Goal: Information Seeking & Learning: Learn about a topic

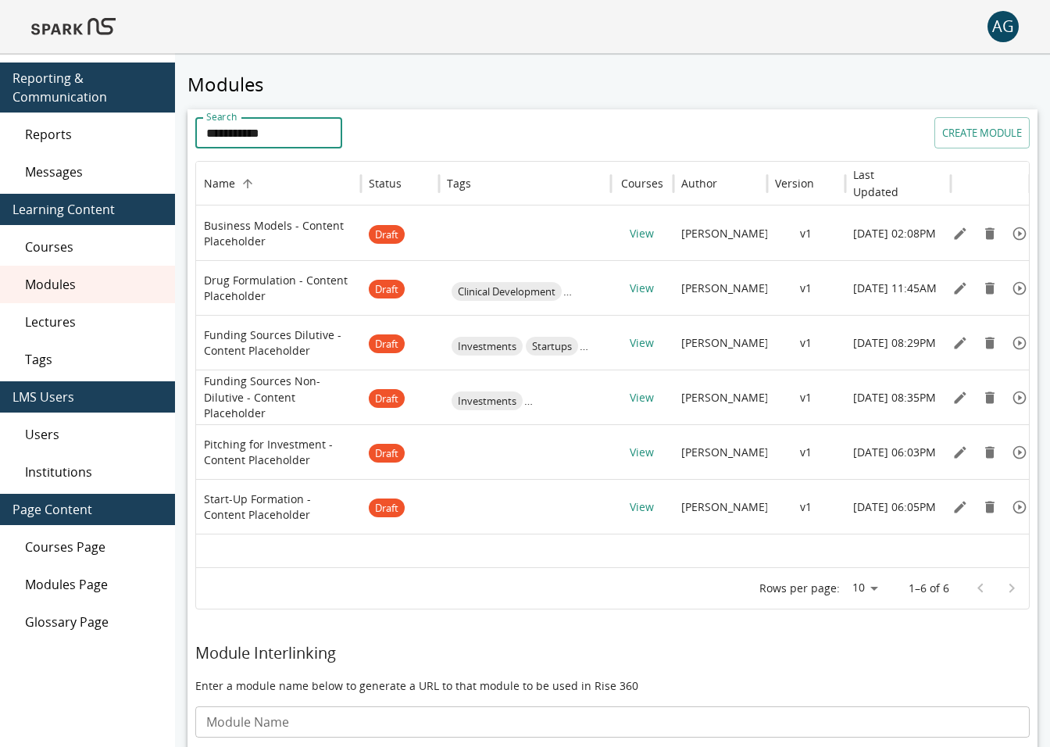
click at [42, 331] on div "Lectures" at bounding box center [87, 322] width 175 height 38
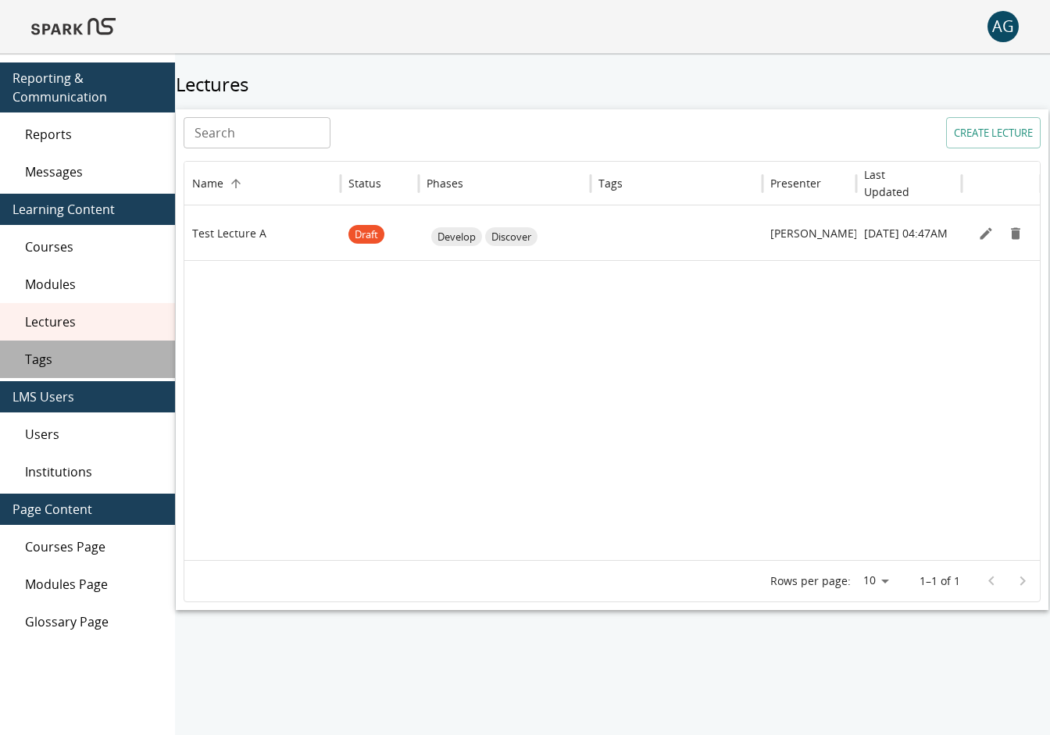
click at [40, 359] on span "Tags" at bounding box center [94, 359] width 138 height 19
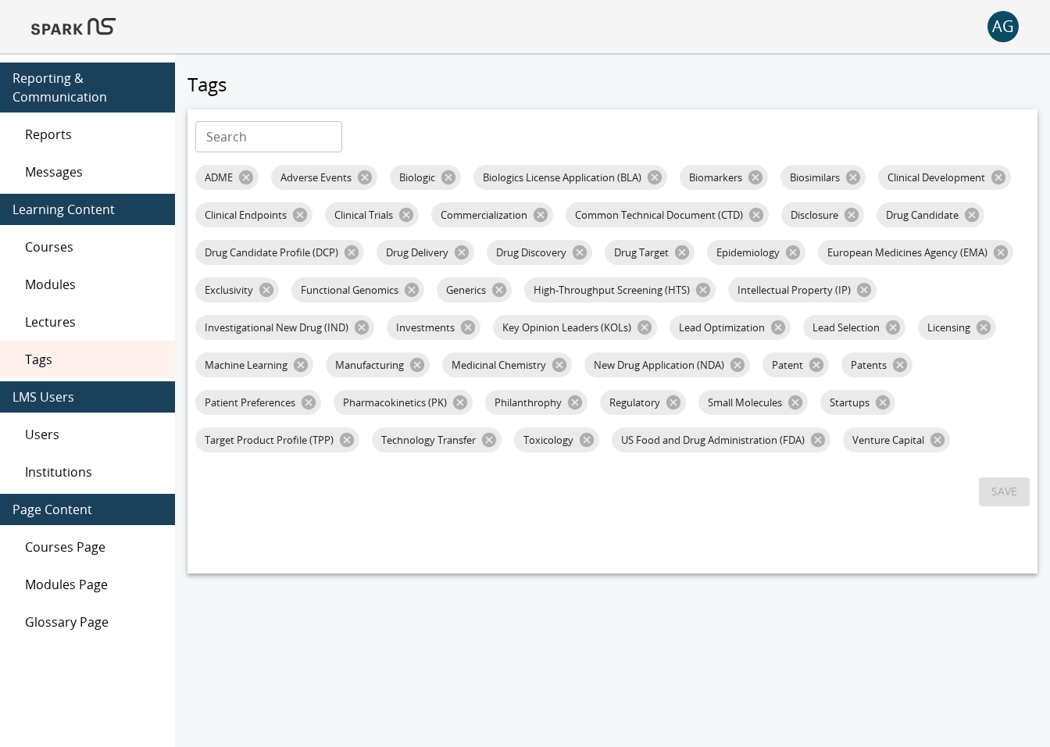
click at [48, 448] on div "Users" at bounding box center [87, 435] width 175 height 38
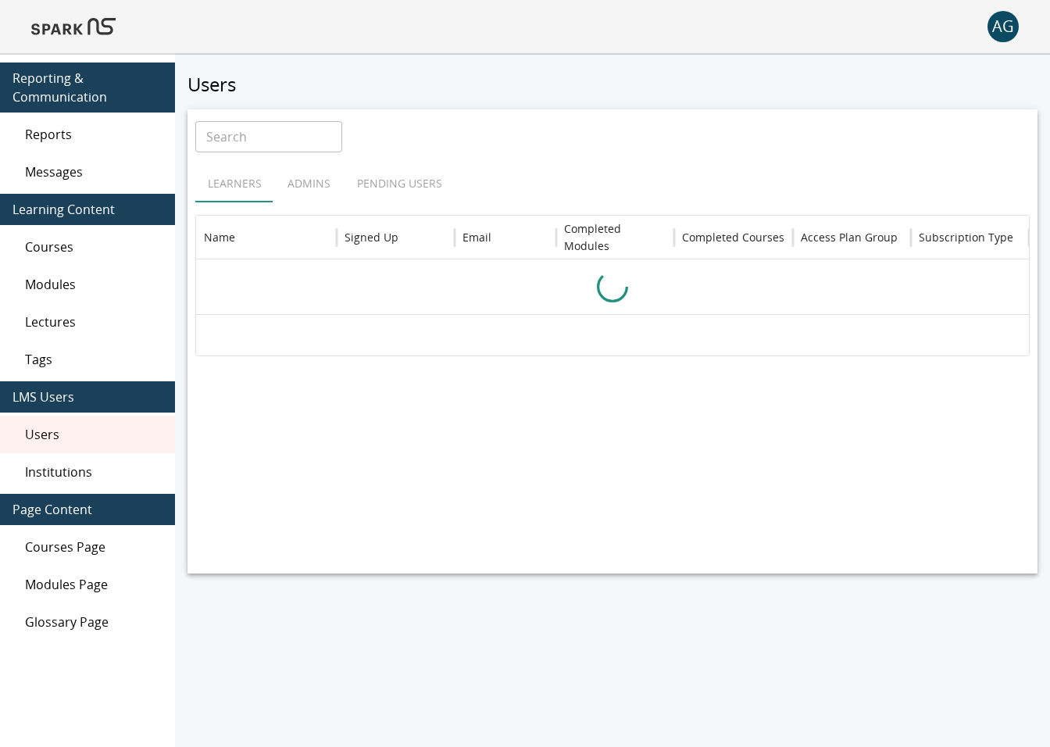
click at [48, 477] on span "Institutions" at bounding box center [94, 472] width 138 height 19
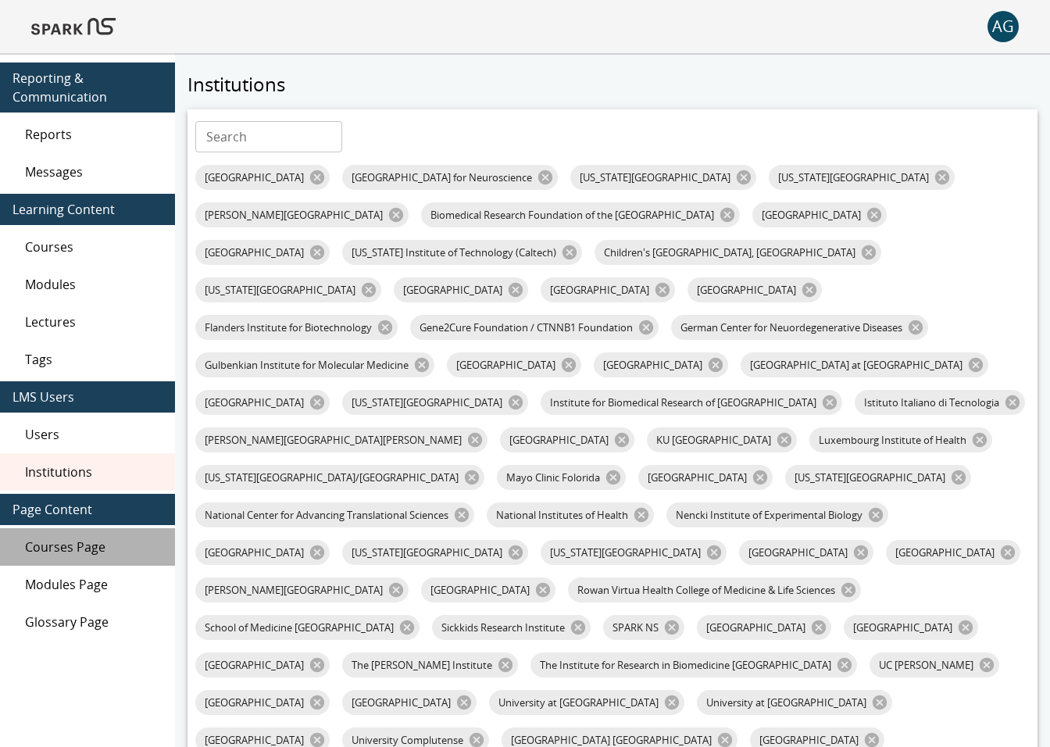
click at [58, 535] on div "Courses Page" at bounding box center [87, 547] width 175 height 38
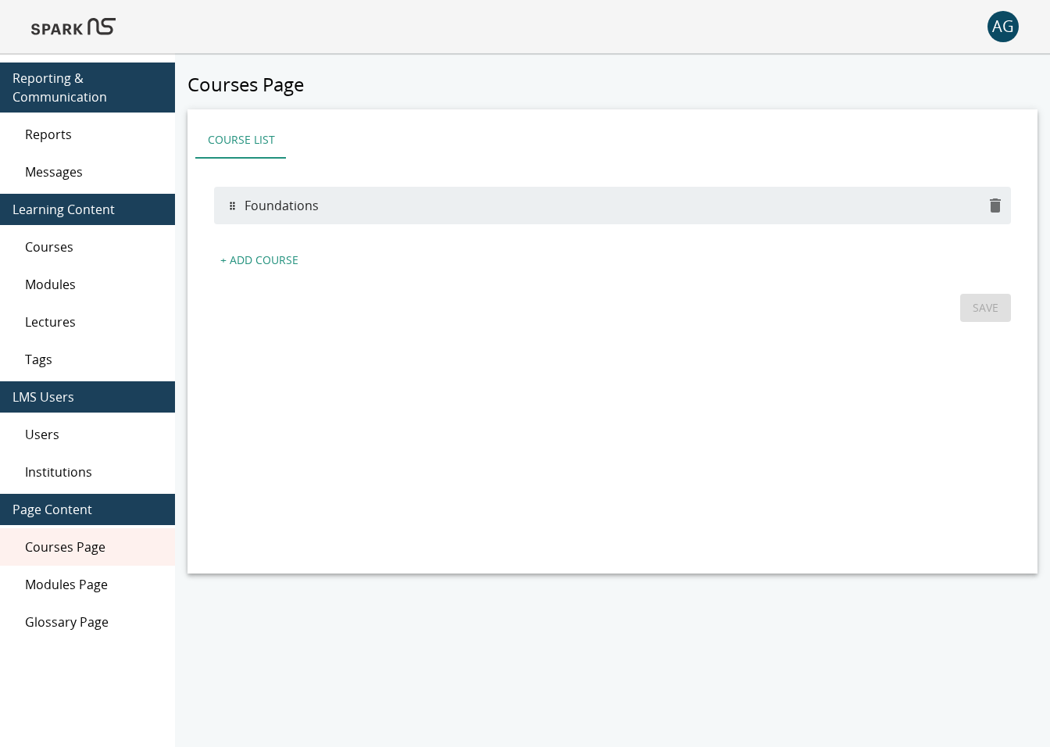
click at [53, 594] on div "Modules Page" at bounding box center [87, 585] width 175 height 38
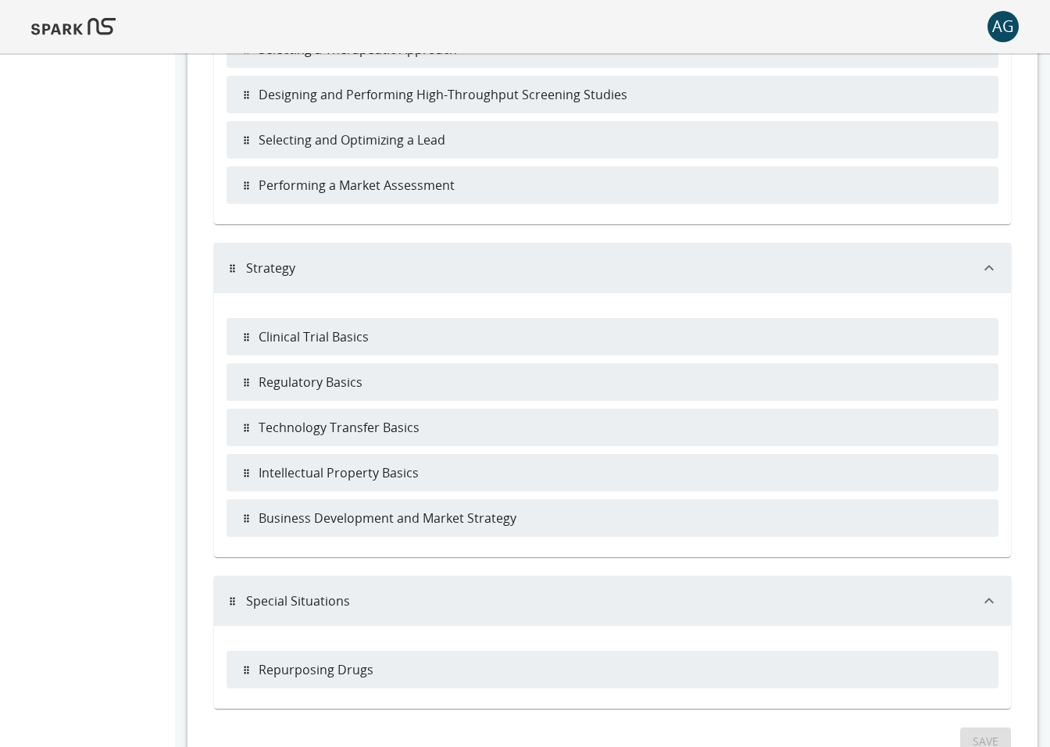
scroll to position [675, 0]
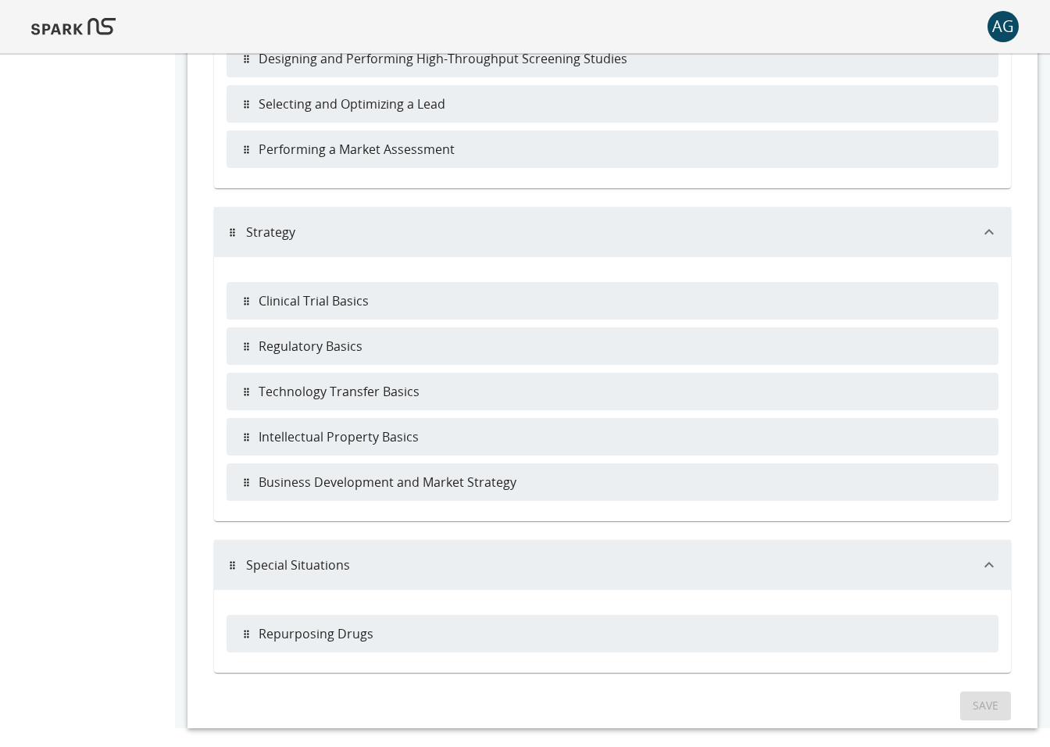
click at [987, 563] on icon "button" at bounding box center [989, 564] width 19 height 19
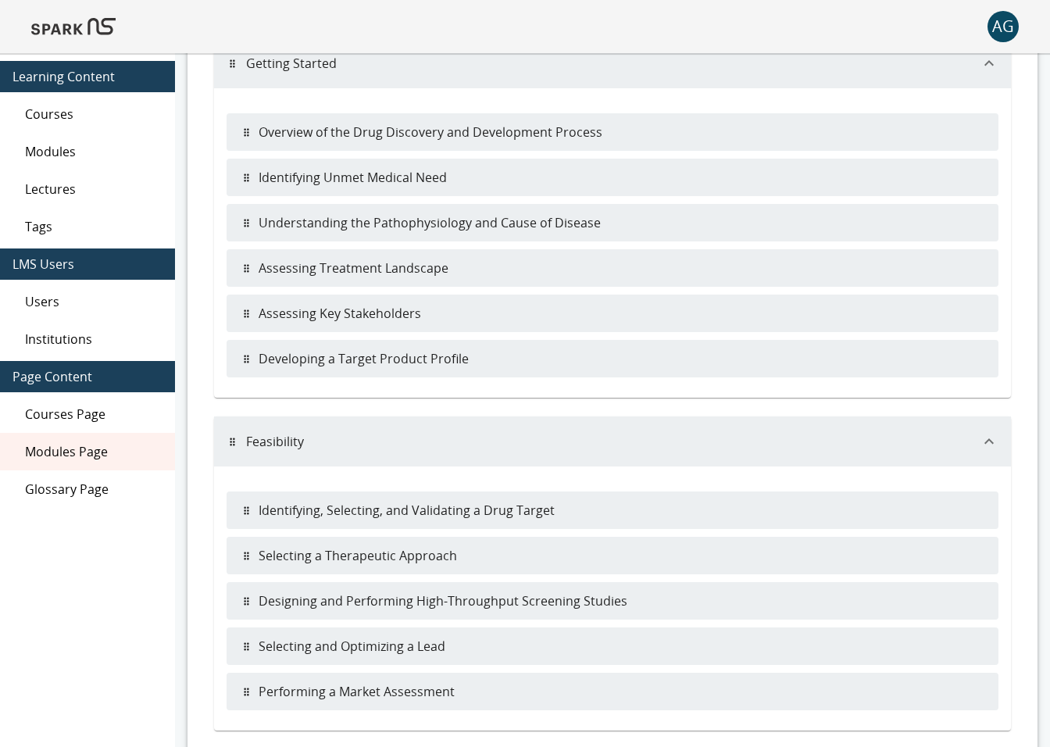
scroll to position [0, 0]
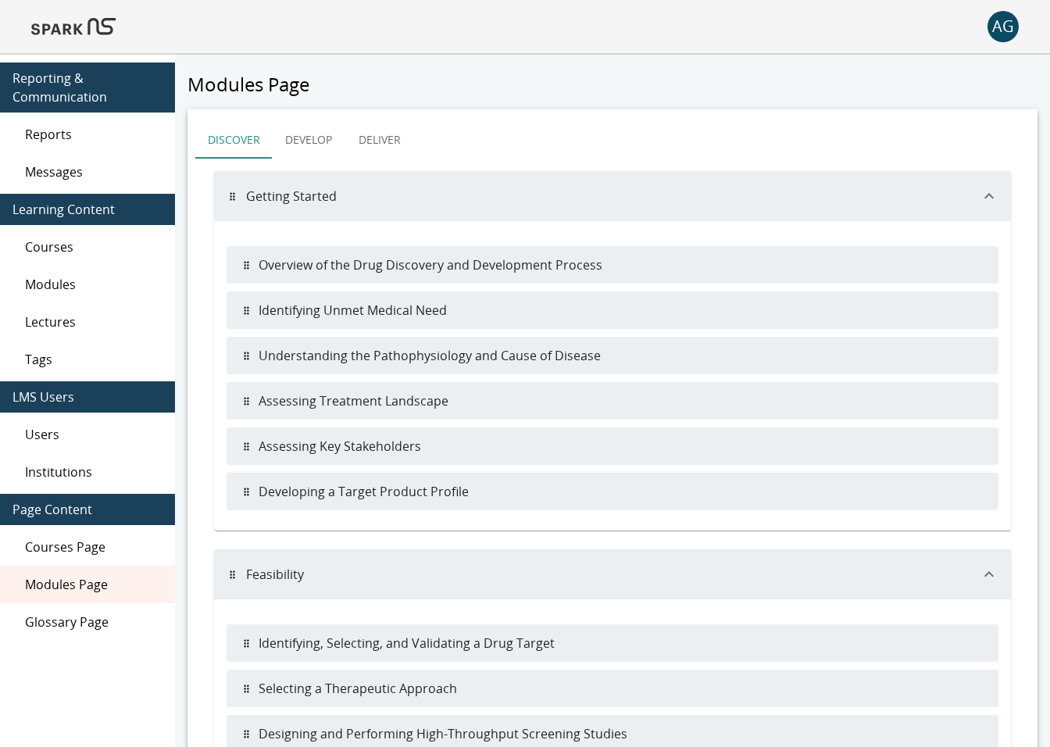
click at [230, 196] on button "Getting Started" at bounding box center [612, 196] width 797 height 50
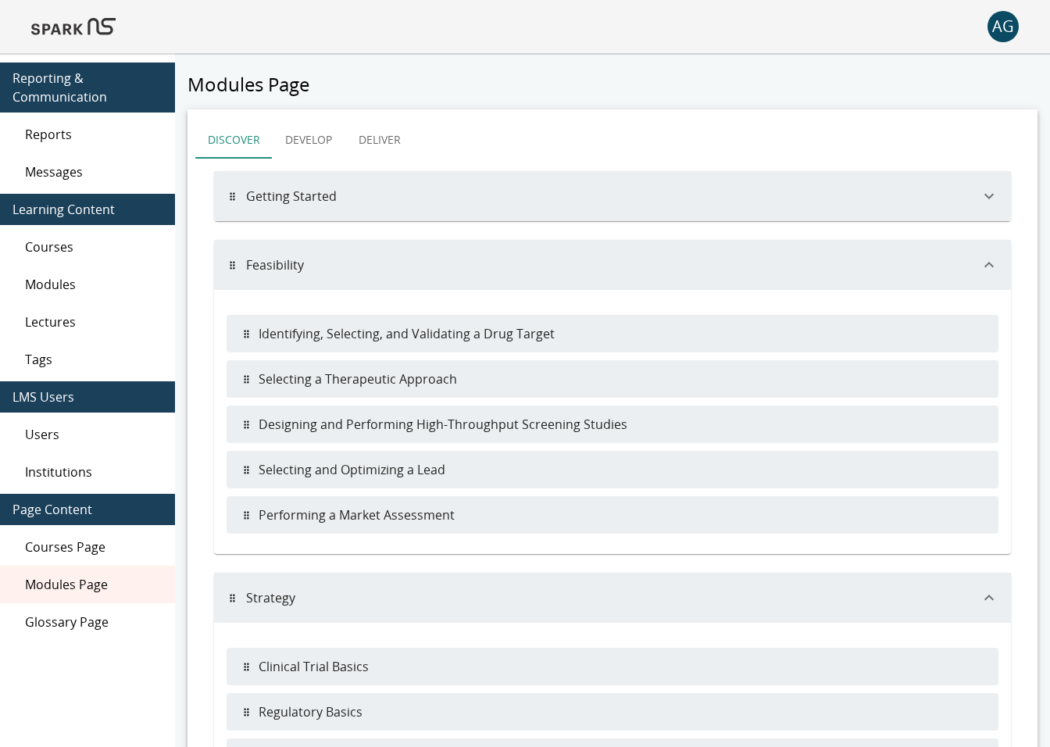
click at [230, 196] on button "Getting Started" at bounding box center [612, 196] width 797 height 50
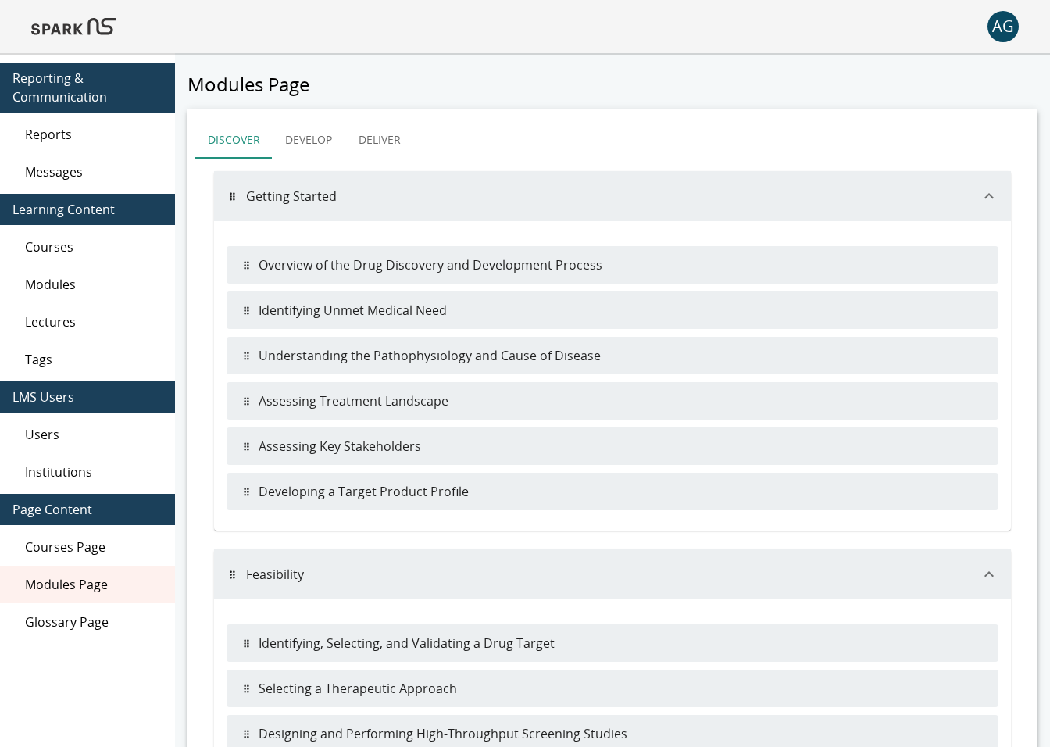
click at [310, 191] on button "Getting Started" at bounding box center [612, 196] width 797 height 50
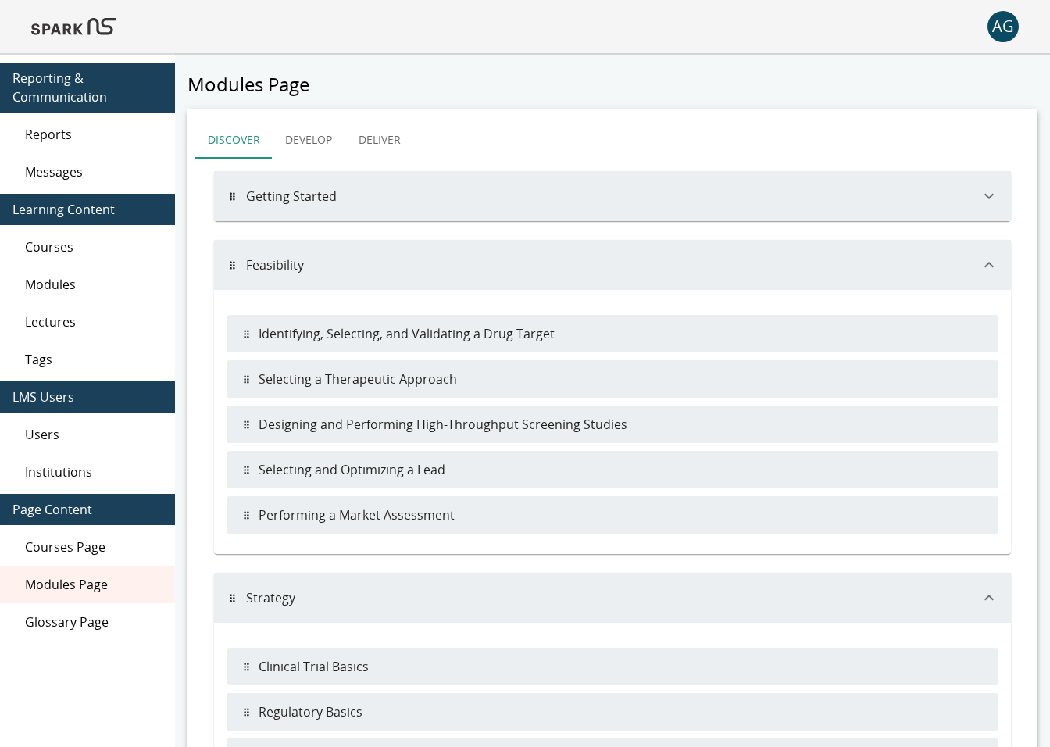
click at [310, 191] on button "Getting Started" at bounding box center [612, 196] width 797 height 50
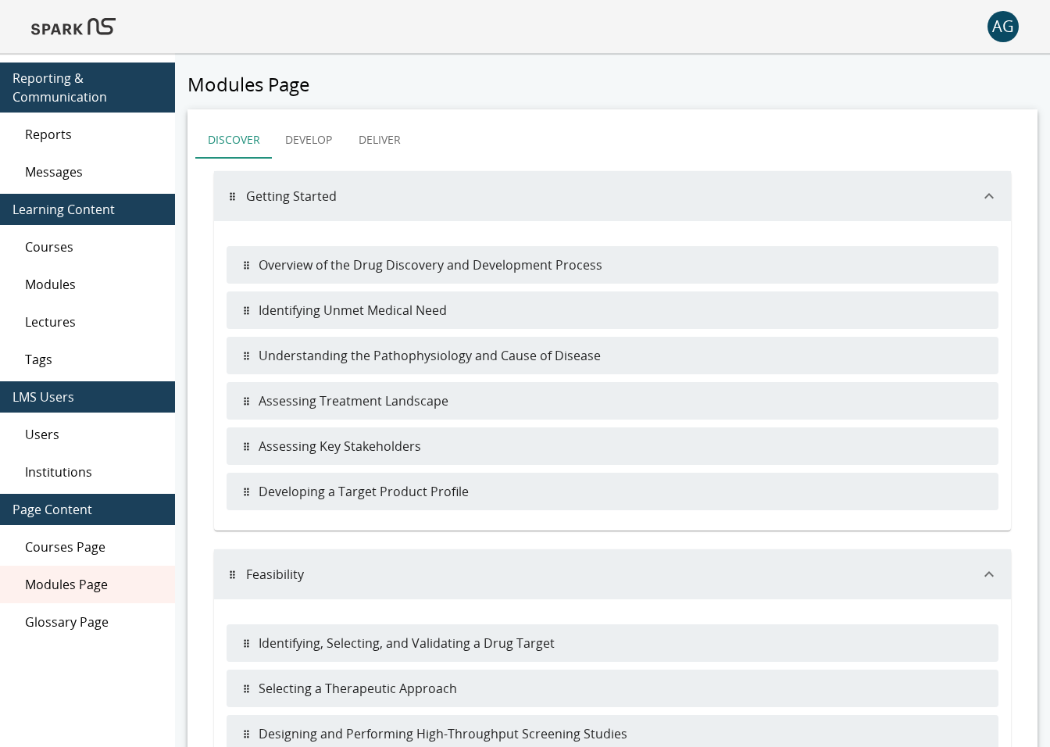
click at [313, 140] on button "Develop" at bounding box center [309, 140] width 72 height 38
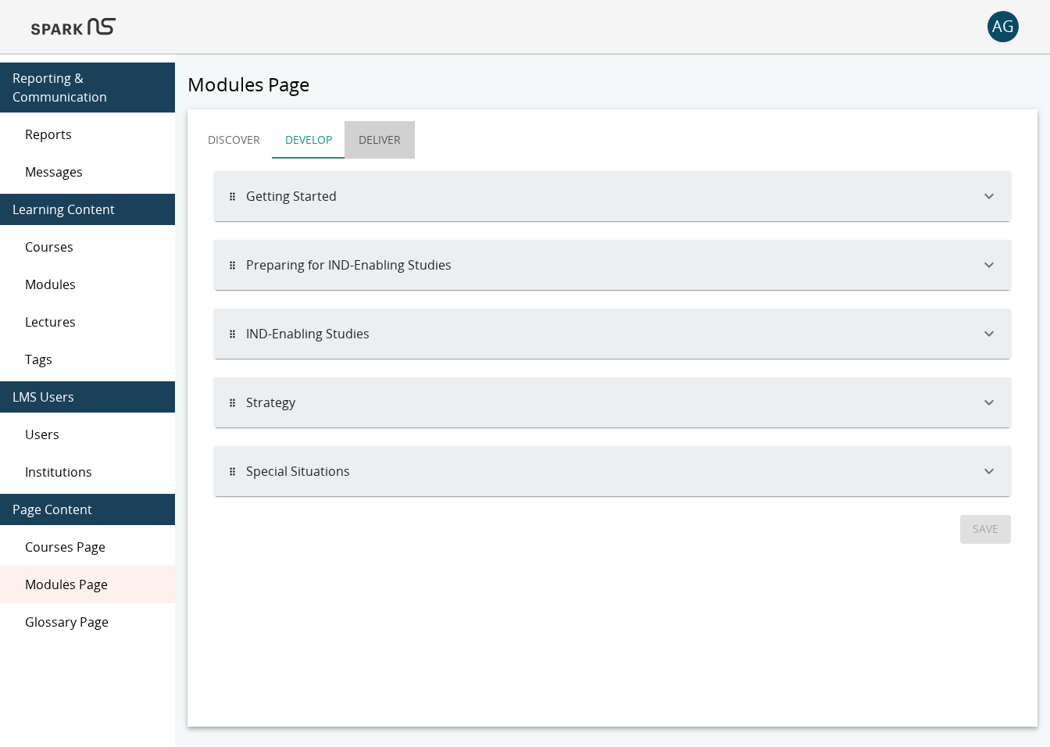
click at [378, 138] on button "Deliver" at bounding box center [380, 140] width 70 height 38
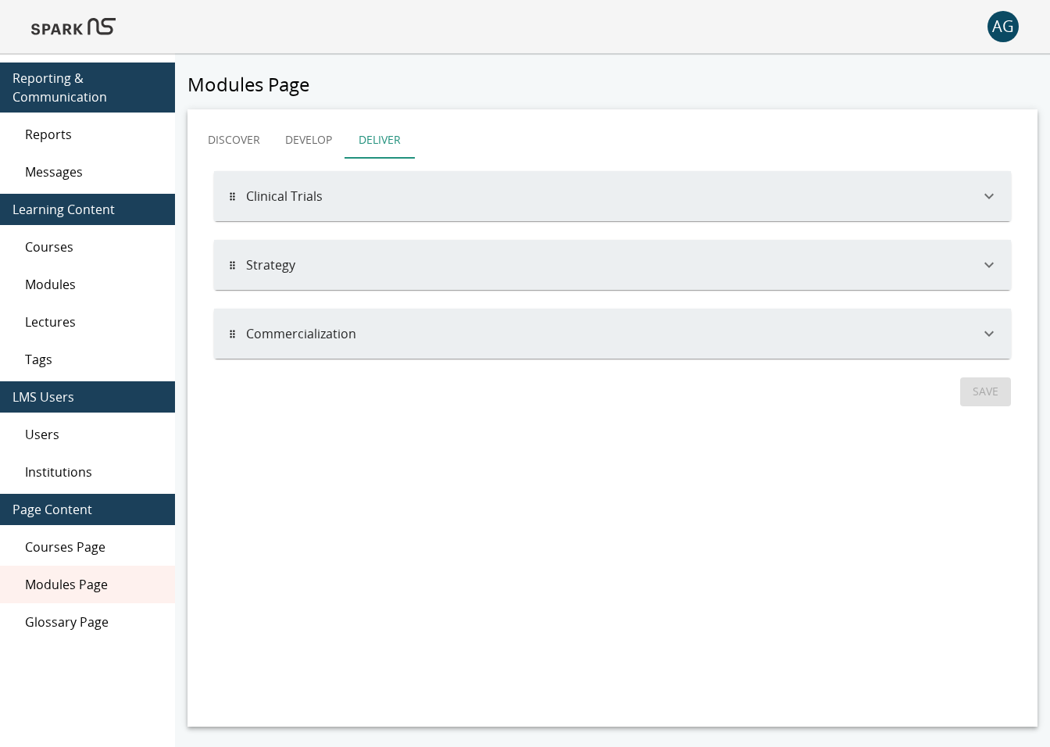
click at [213, 133] on button "Discover" at bounding box center [233, 140] width 77 height 38
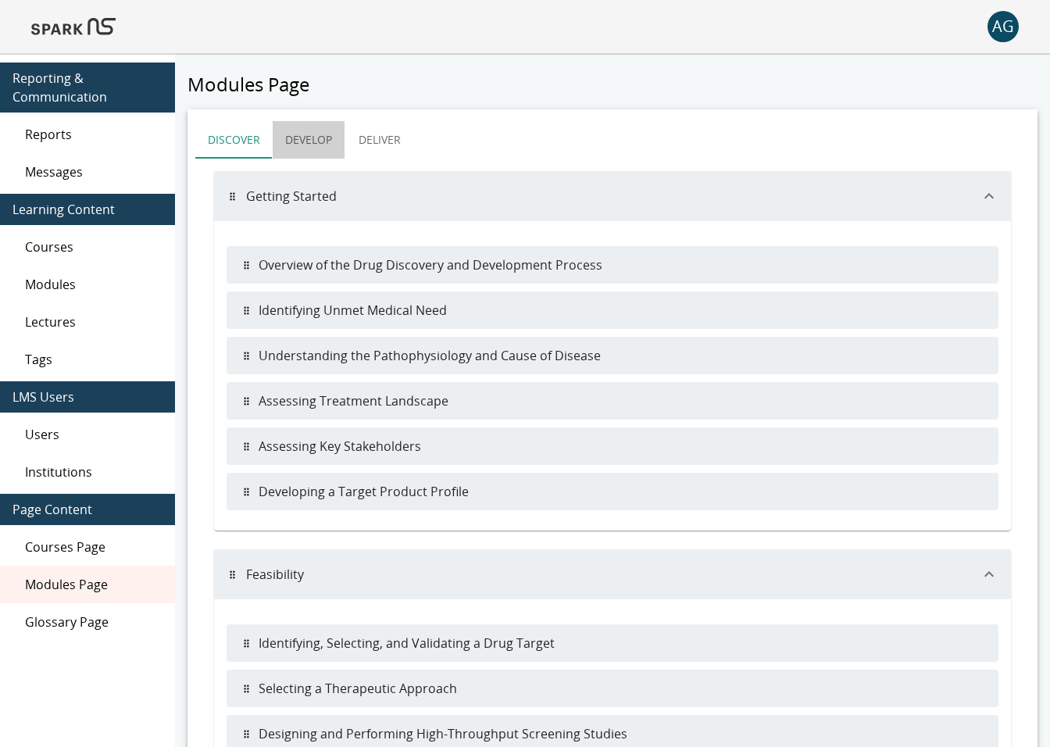
click at [318, 151] on button "Develop" at bounding box center [309, 140] width 72 height 38
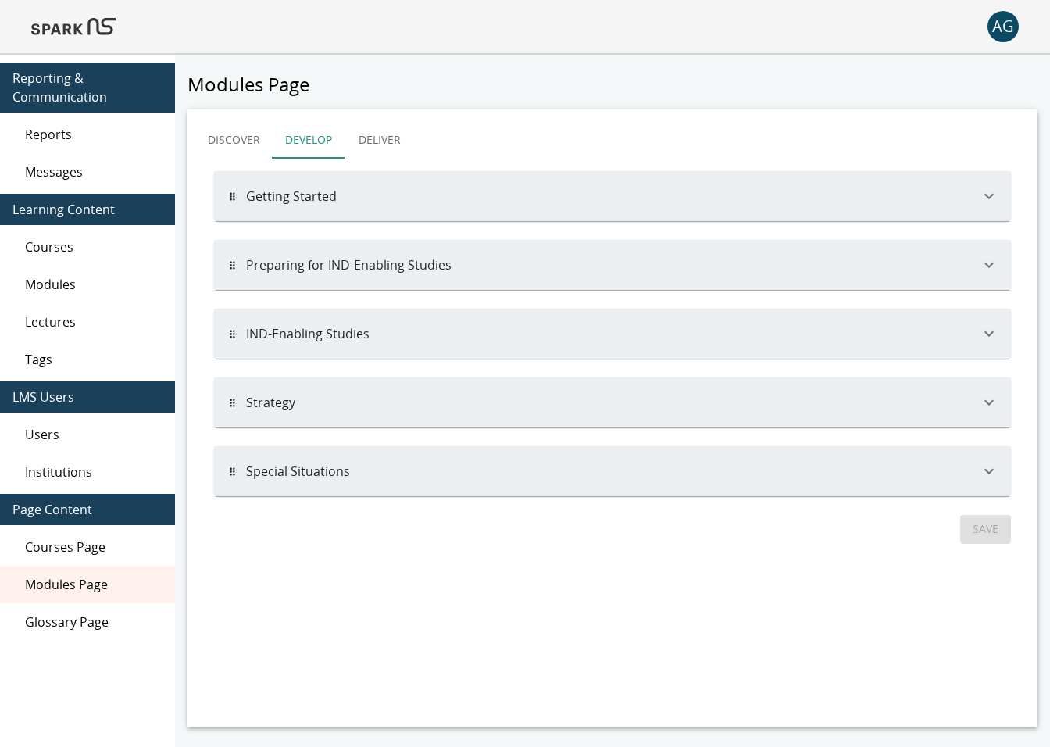
click at [355, 140] on button "Deliver" at bounding box center [380, 140] width 70 height 38
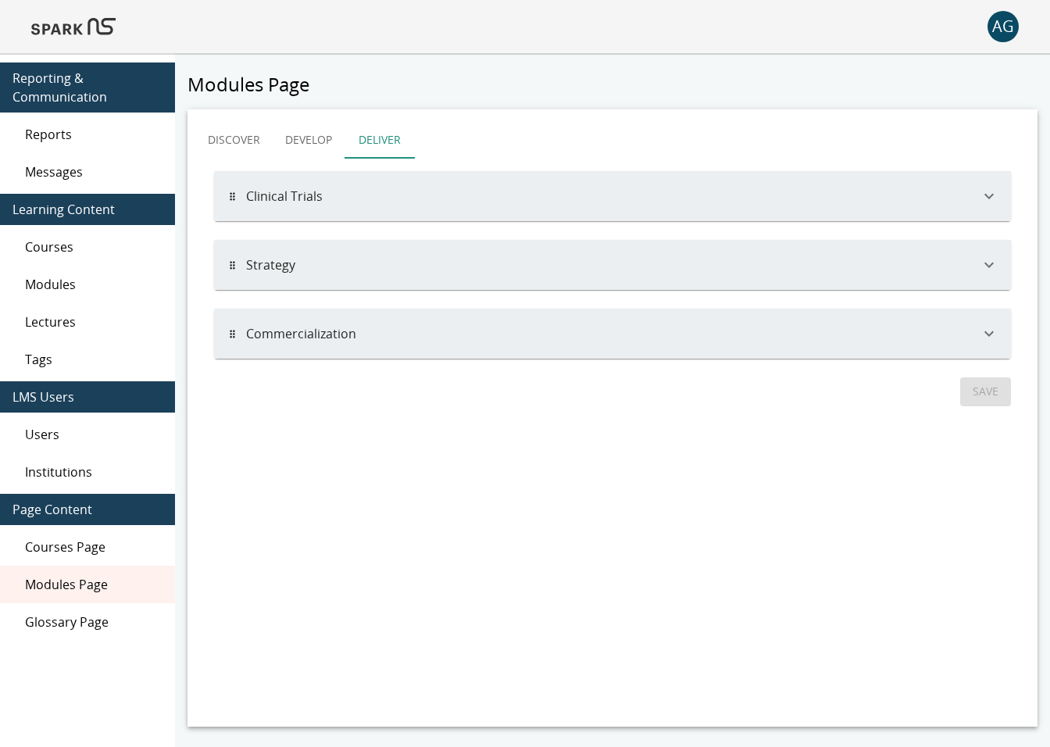
click at [295, 316] on button "Commercialization" at bounding box center [612, 334] width 797 height 50
click at [290, 328] on button "Commercialization" at bounding box center [612, 334] width 797 height 50
click at [291, 323] on button "Commercialization" at bounding box center [612, 334] width 797 height 50
click at [295, 269] on button "Strategy" at bounding box center [612, 265] width 797 height 50
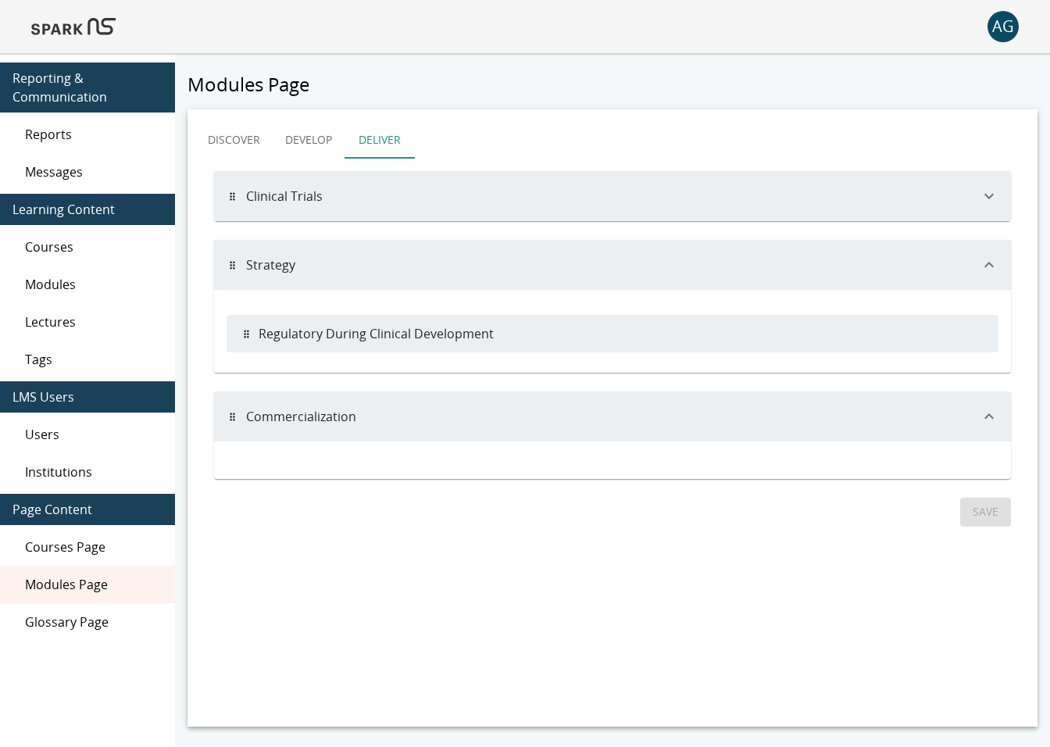
click at [302, 212] on button "Clinical Trials" at bounding box center [612, 196] width 797 height 50
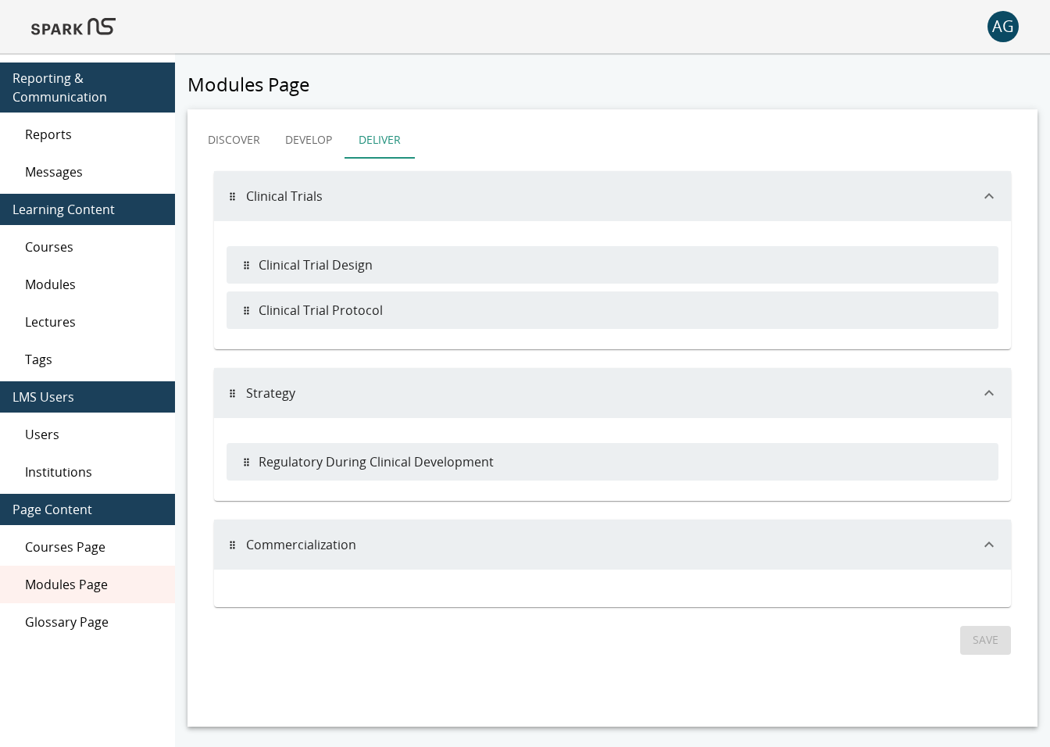
click at [71, 248] on span "Courses" at bounding box center [94, 247] width 138 height 19
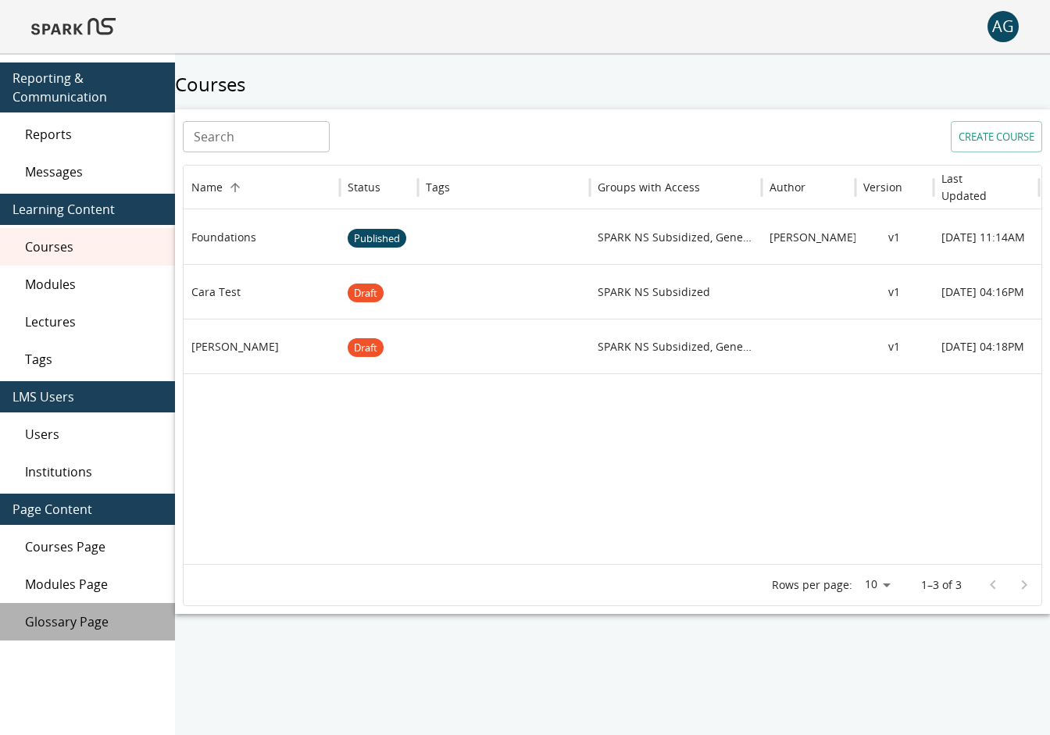
click at [66, 613] on span "Glossary Page" at bounding box center [94, 622] width 138 height 19
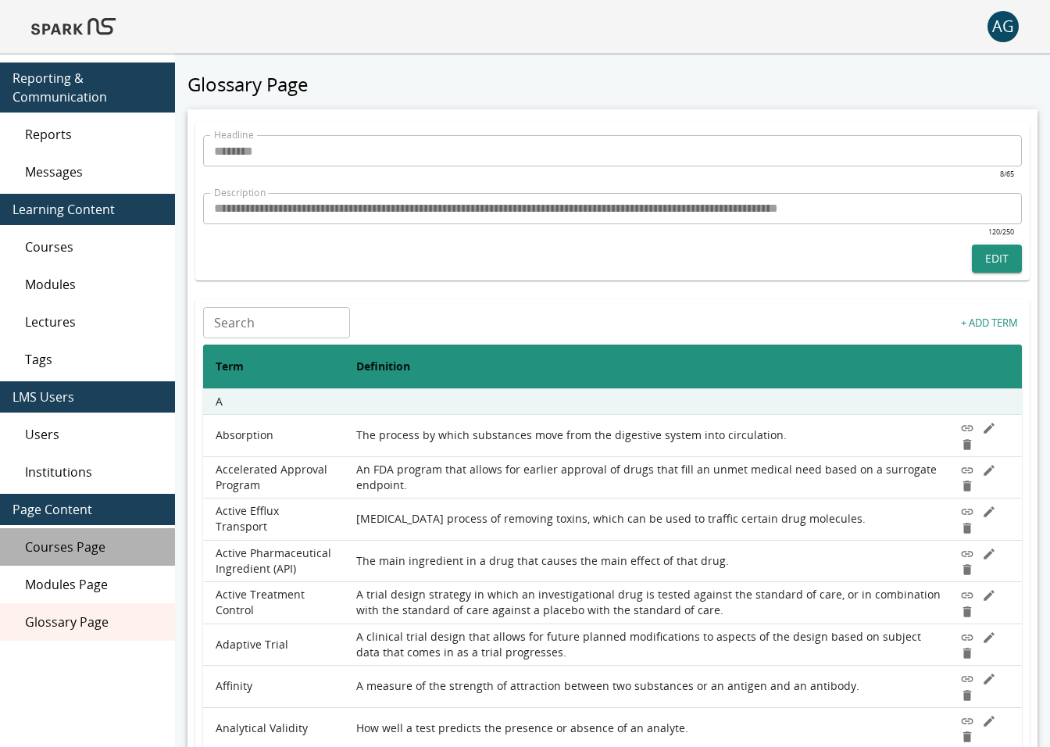
click at [65, 558] on div "Courses Page" at bounding box center [87, 547] width 175 height 38
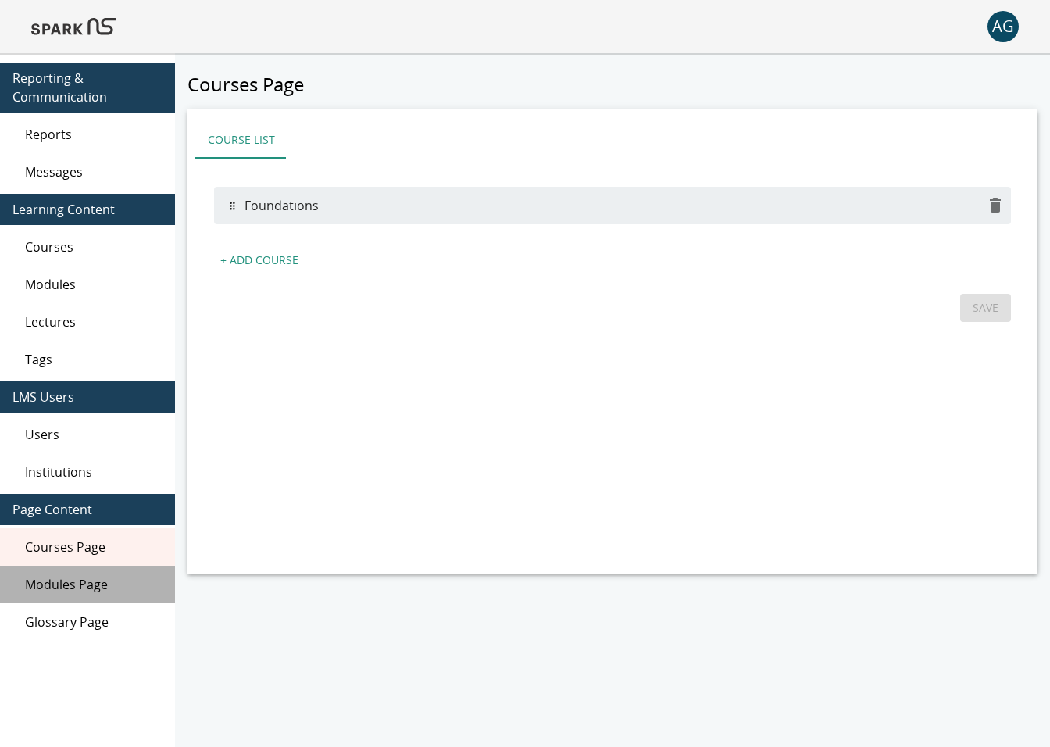
click at [65, 584] on span "Modules Page" at bounding box center [94, 584] width 138 height 19
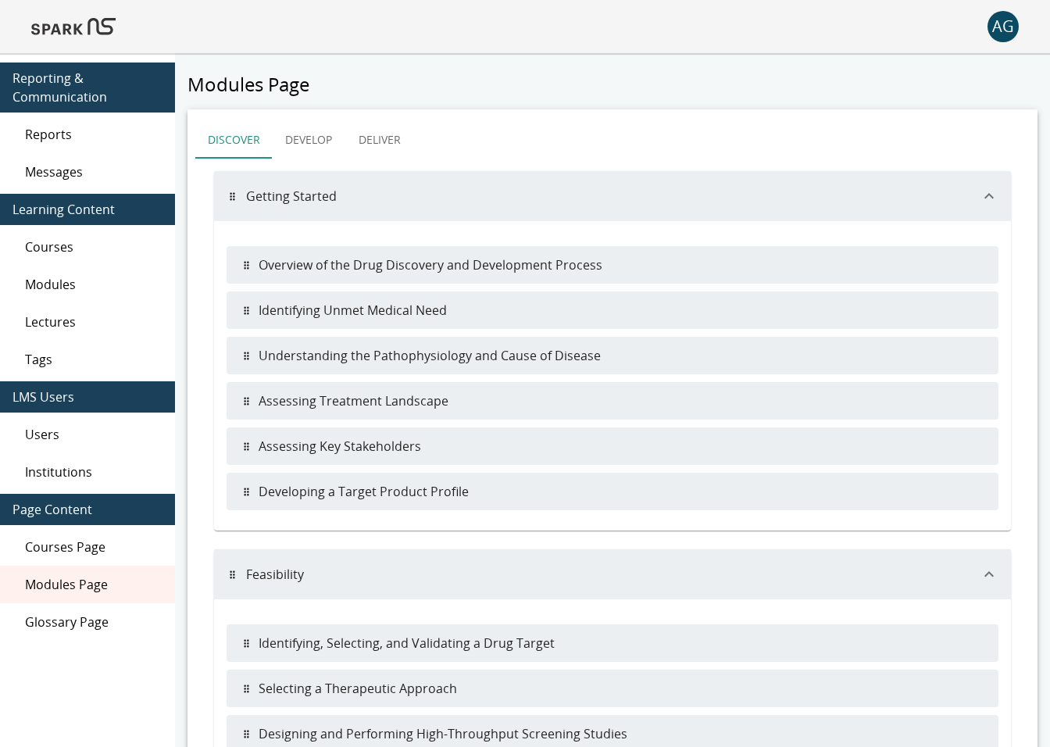
click at [59, 614] on span "Glossary Page" at bounding box center [94, 622] width 138 height 19
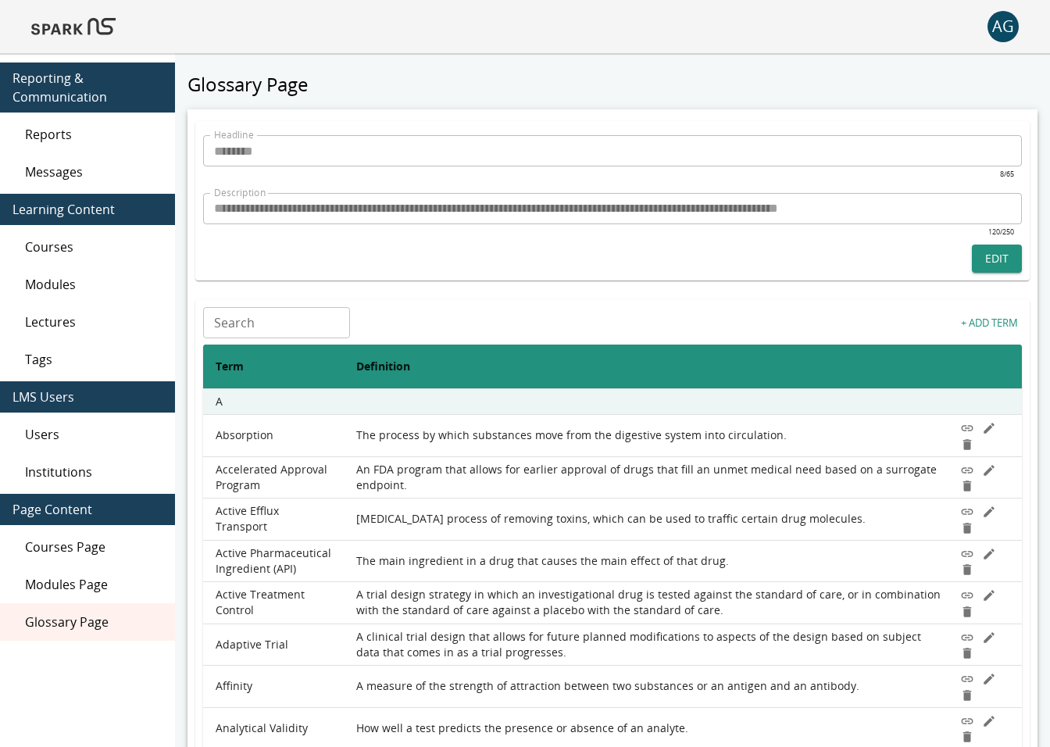
click at [82, 27] on img at bounding box center [73, 27] width 84 height 38
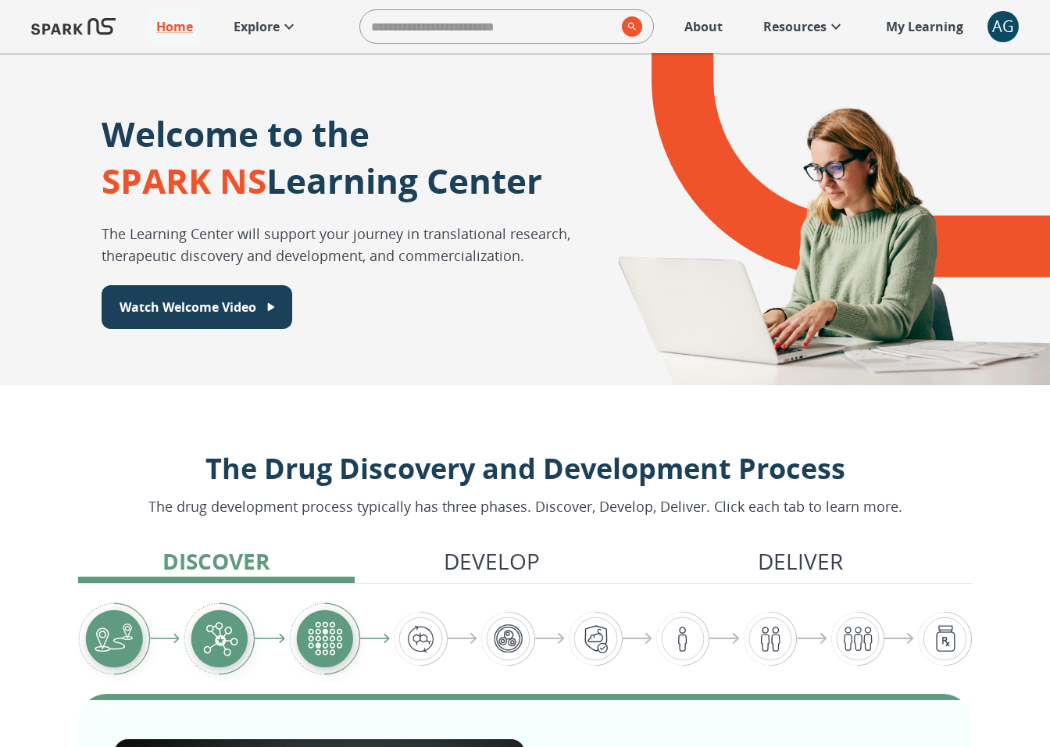
click at [260, 27] on p "Explore" at bounding box center [257, 26] width 46 height 19
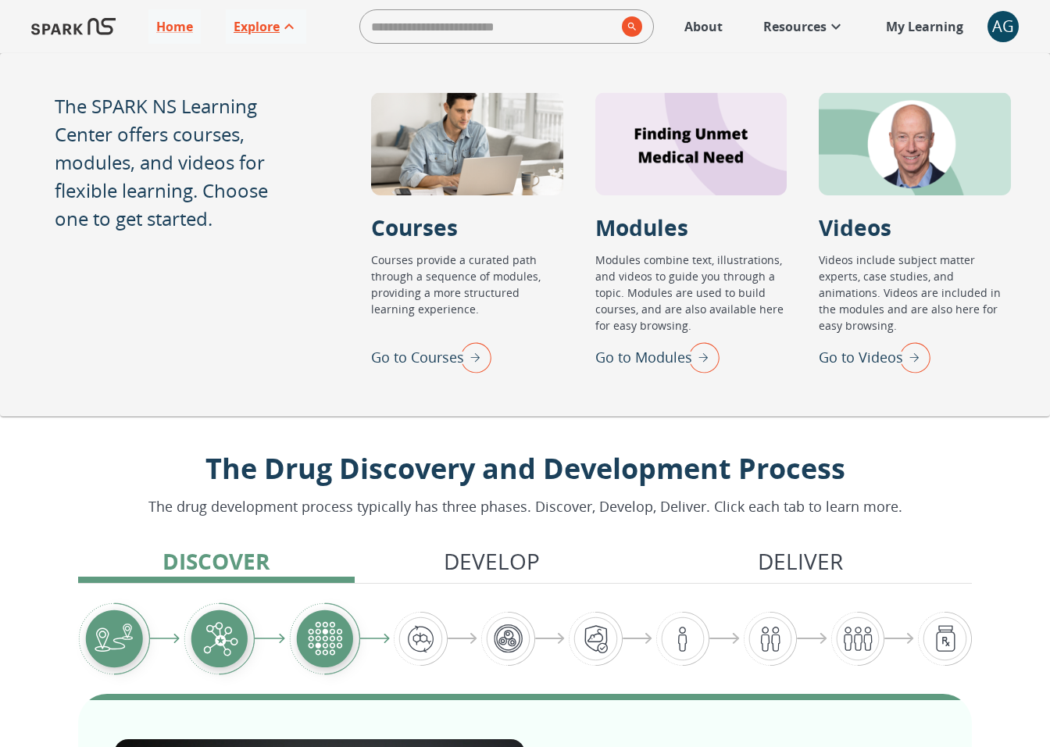
click at [260, 27] on p "Explore" at bounding box center [257, 26] width 46 height 19
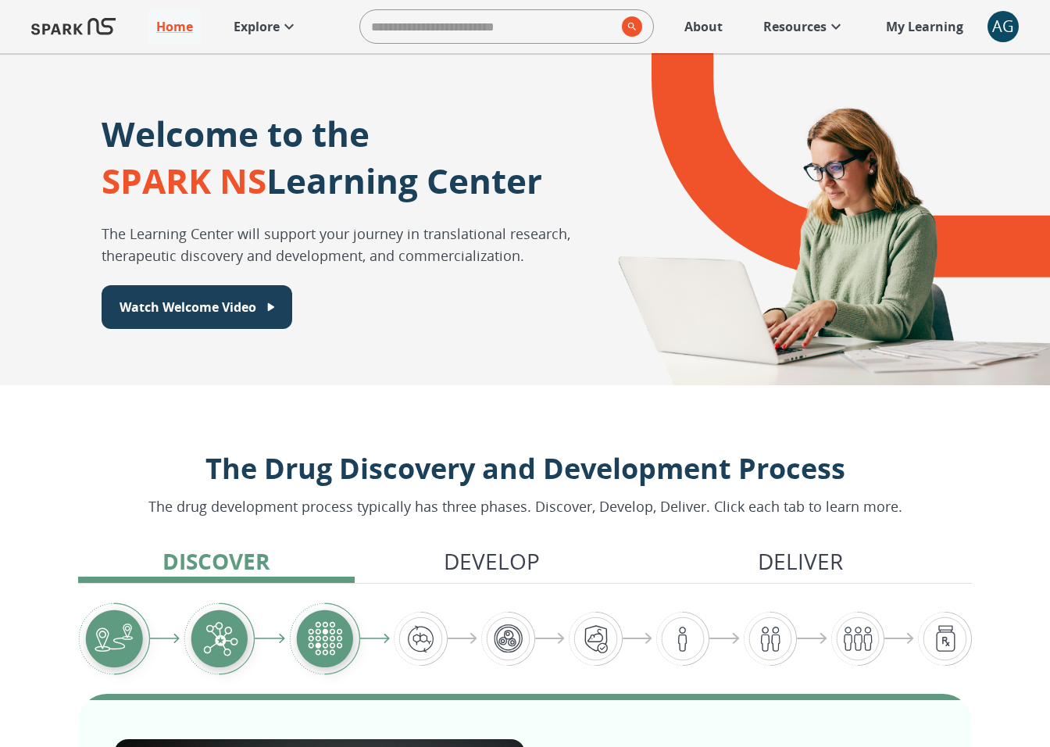
click at [87, 20] on img at bounding box center [73, 27] width 84 height 38
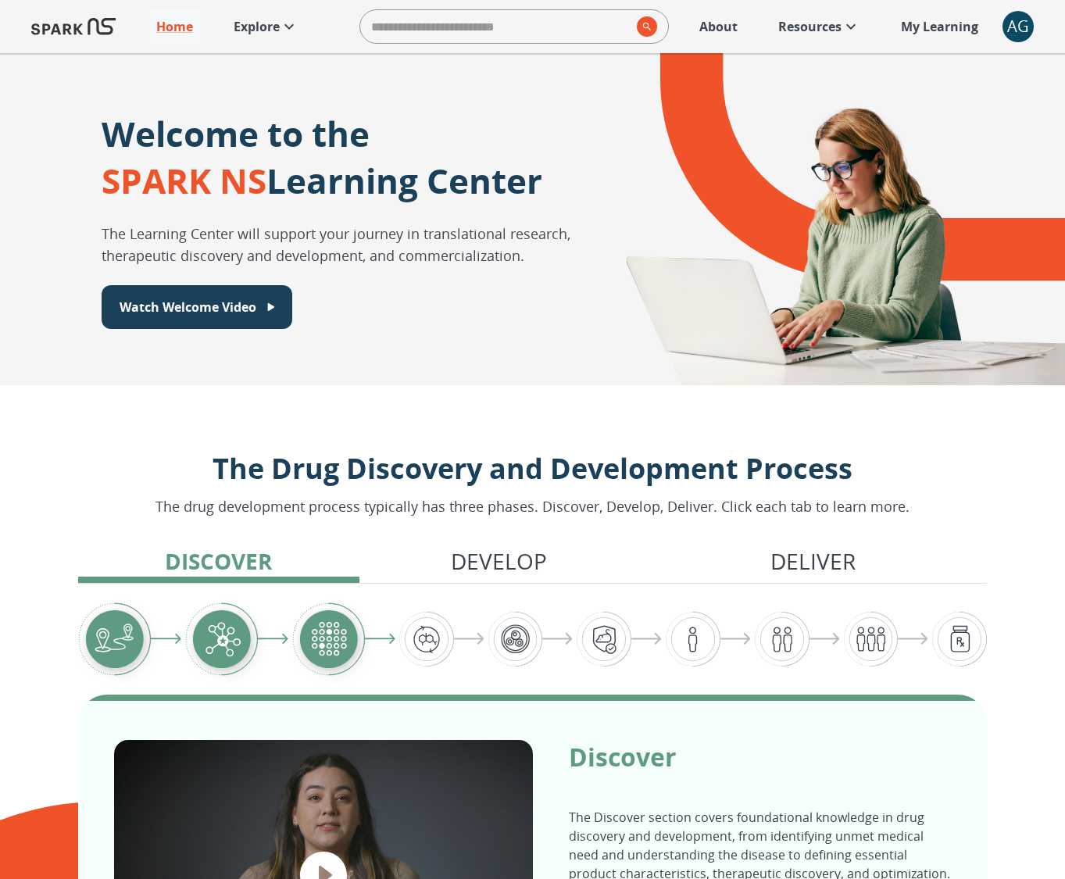
click at [278, 9] on link "Explore" at bounding box center [266, 26] width 80 height 34
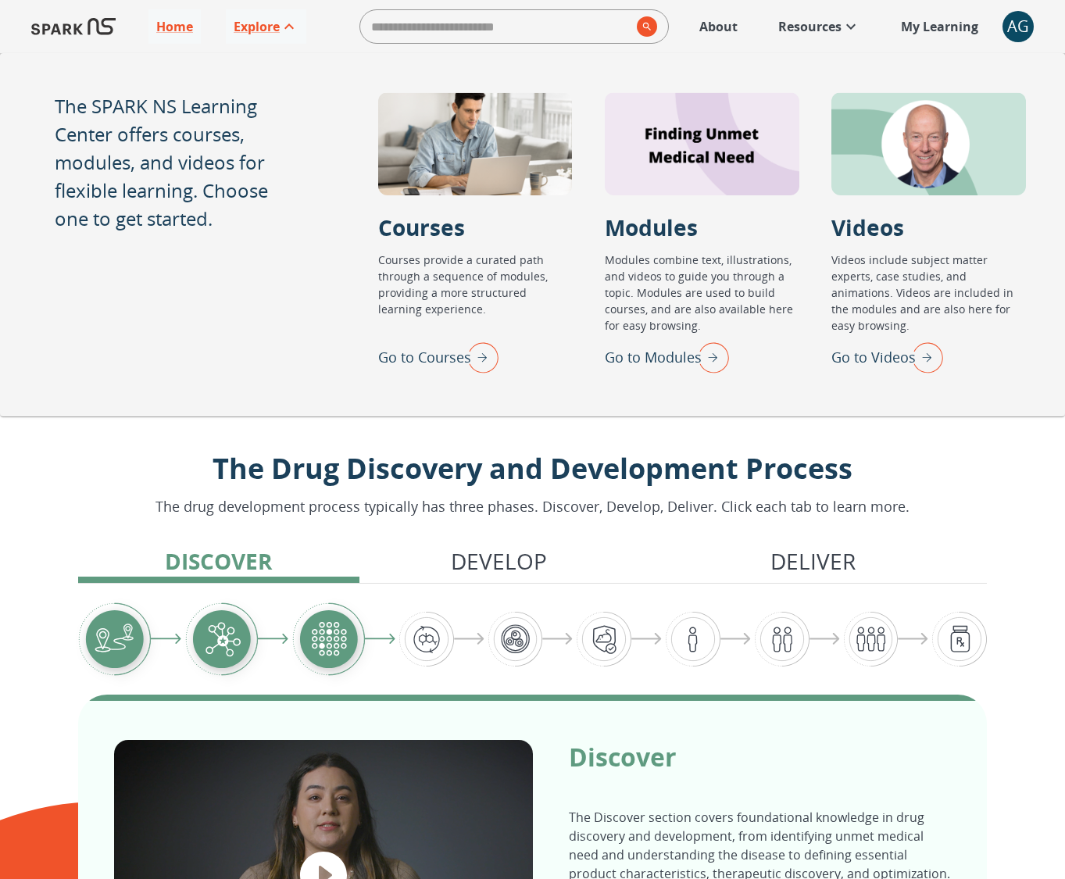
click at [673, 486] on p "The Drug Discovery and Development Process" at bounding box center [532, 469] width 754 height 42
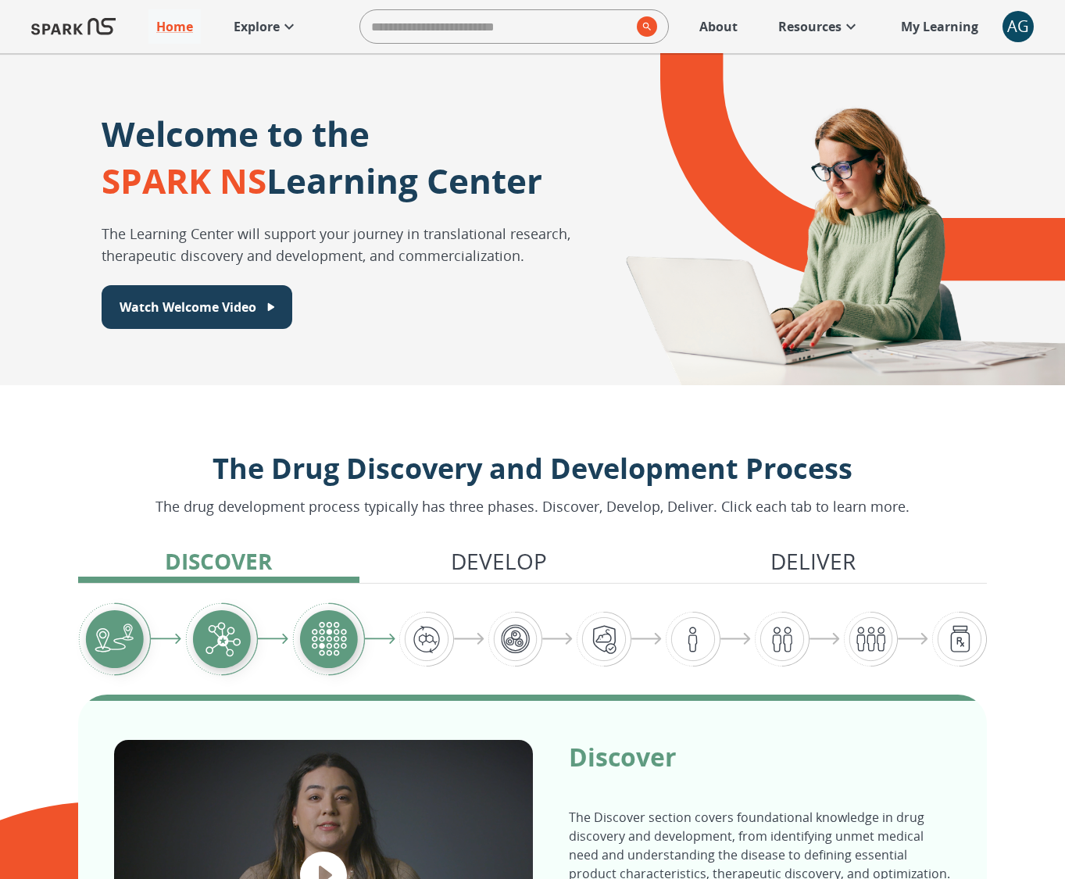
click at [248, 20] on p "Explore" at bounding box center [257, 26] width 46 height 19
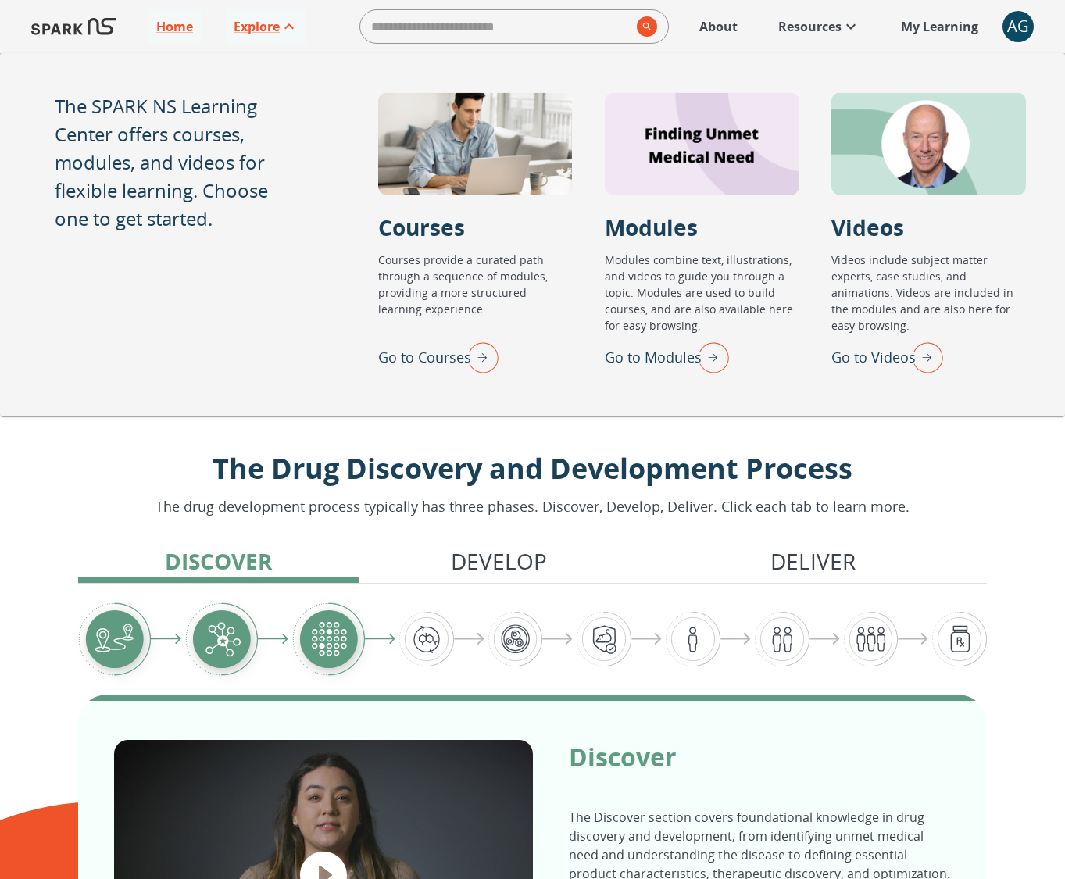
click at [931, 375] on img "Go to Videos" at bounding box center [923, 357] width 39 height 41
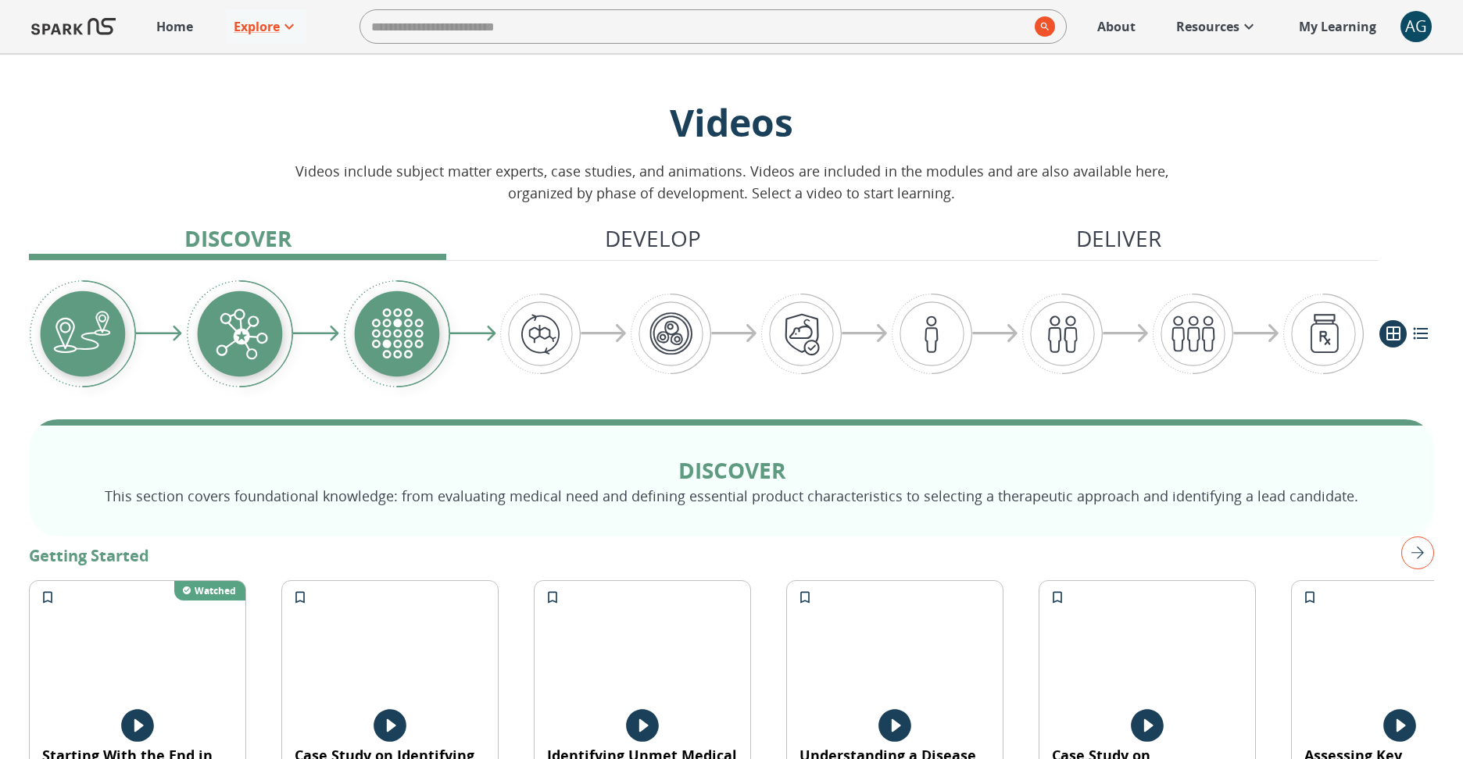
scroll to position [227, 0]
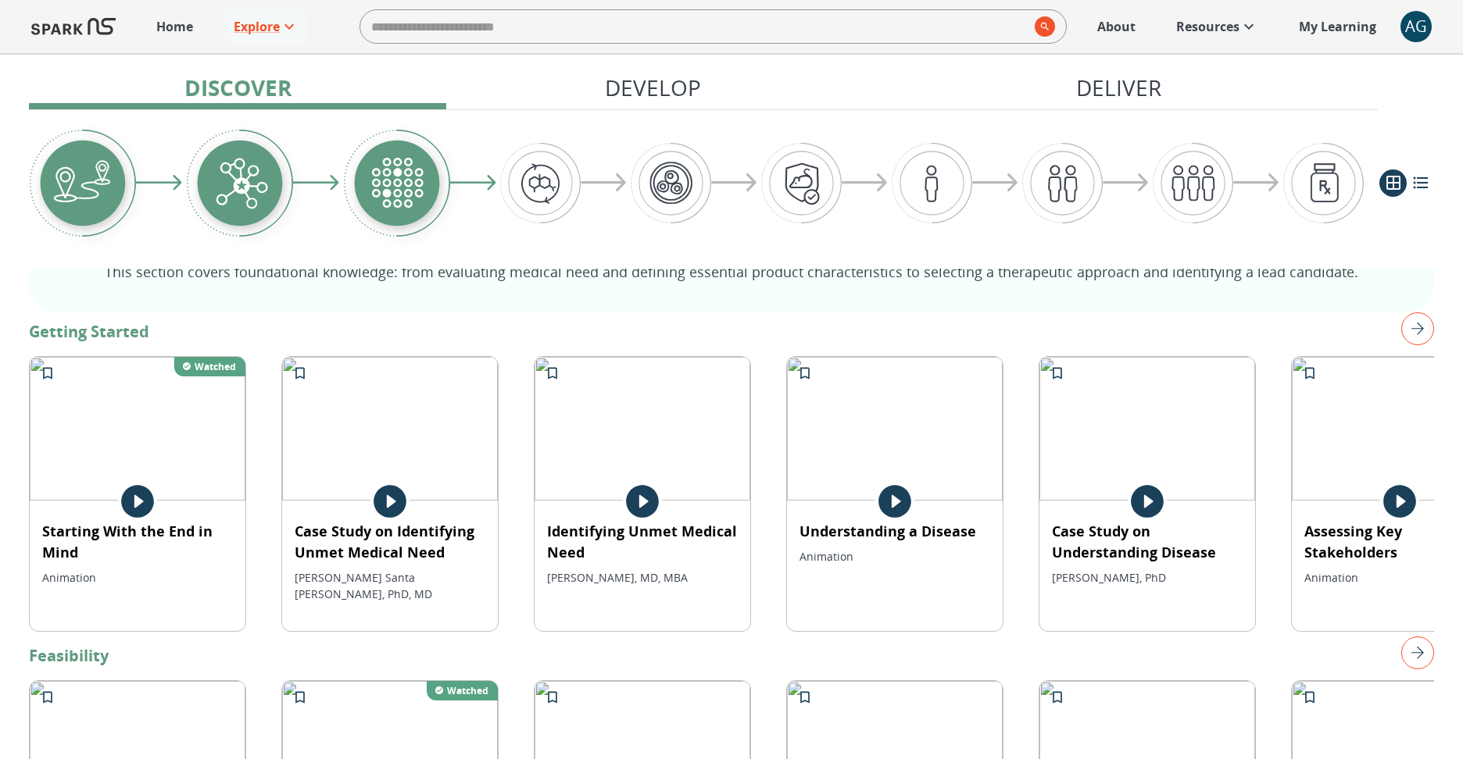
drag, startPoint x: 1441, startPoint y: 738, endPoint x: 1452, endPoint y: 738, distance: 11.0
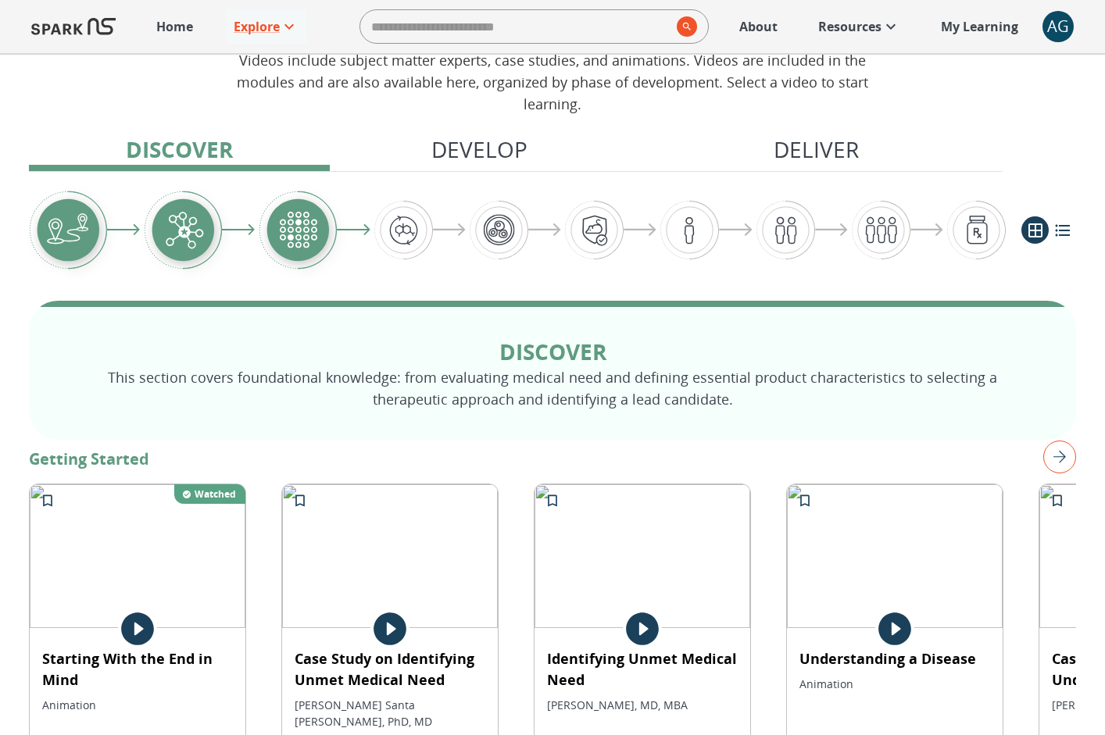
scroll to position [74, 0]
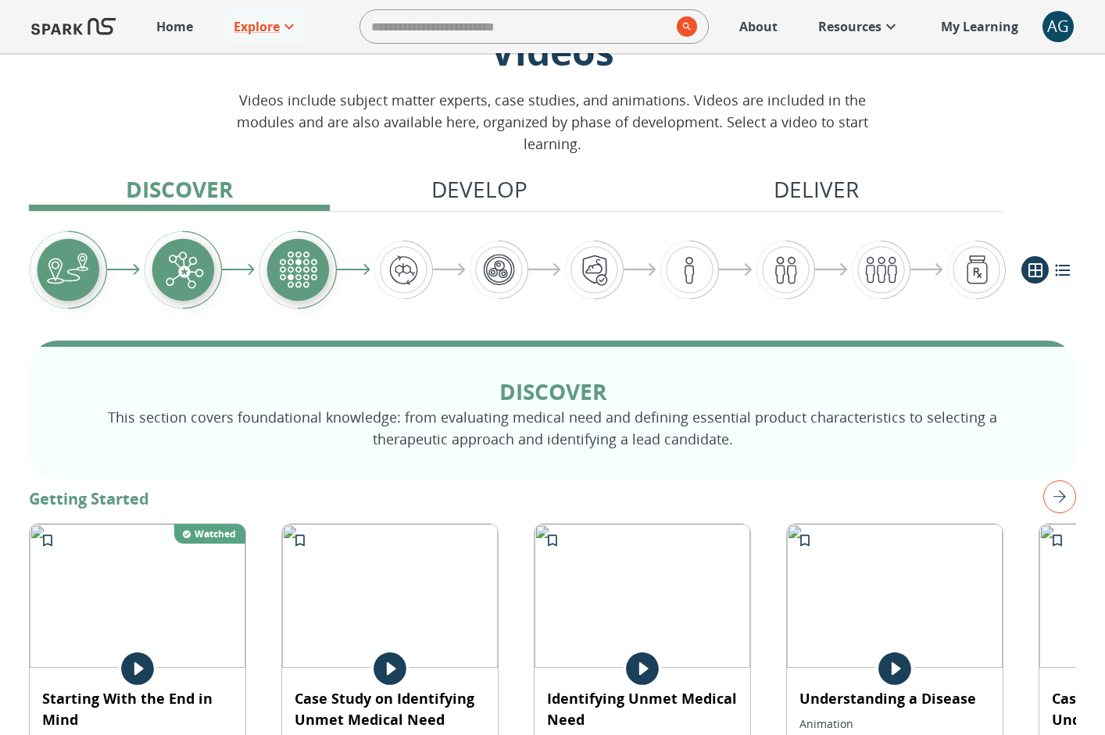
click at [1027, 482] on img "right" at bounding box center [1059, 496] width 33 height 33
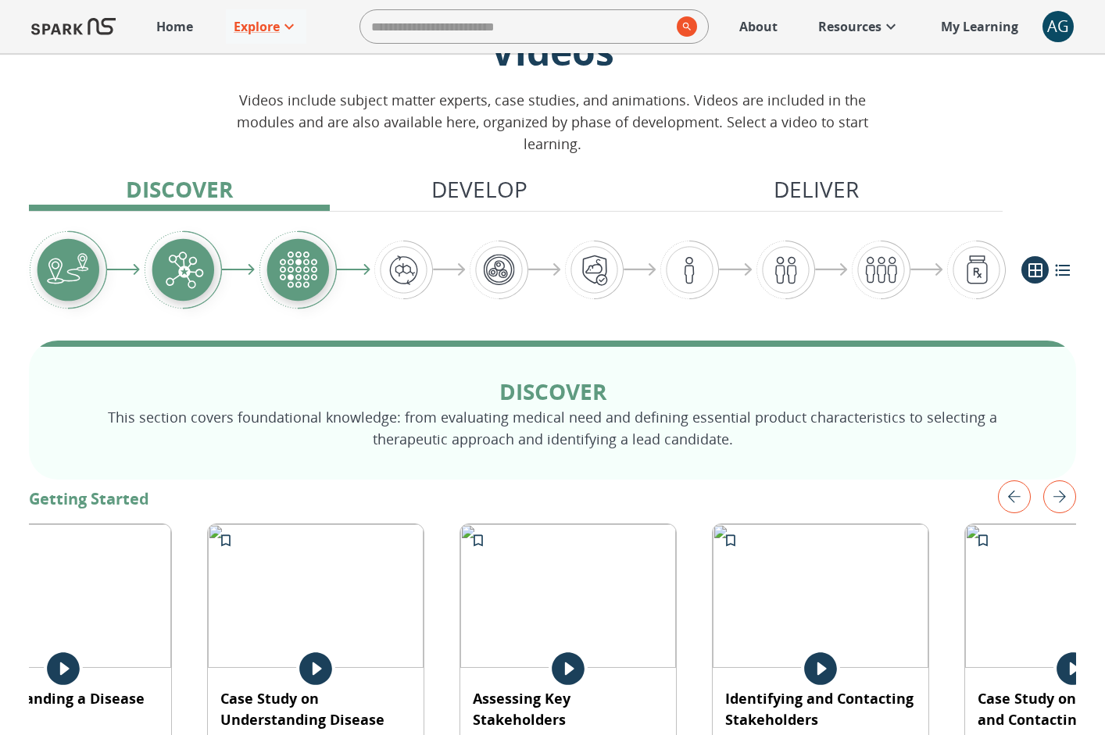
click at [1027, 481] on img "right" at bounding box center [1059, 496] width 33 height 33
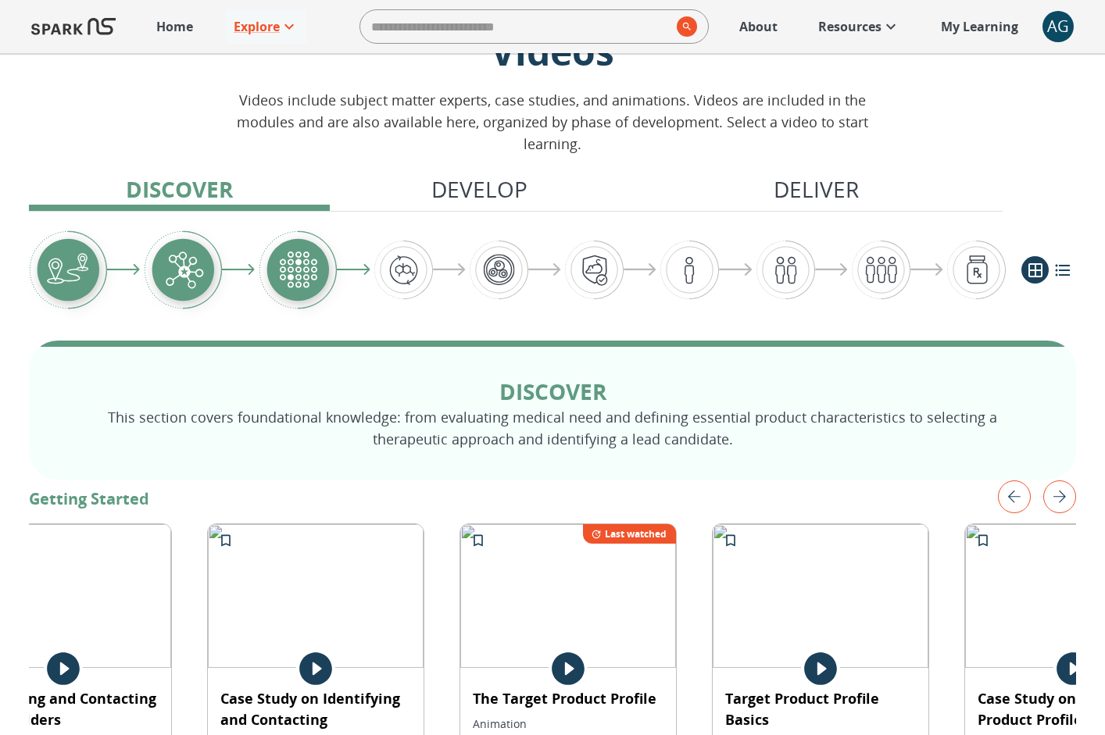
click at [1008, 480] on img "left" at bounding box center [1014, 496] width 33 height 33
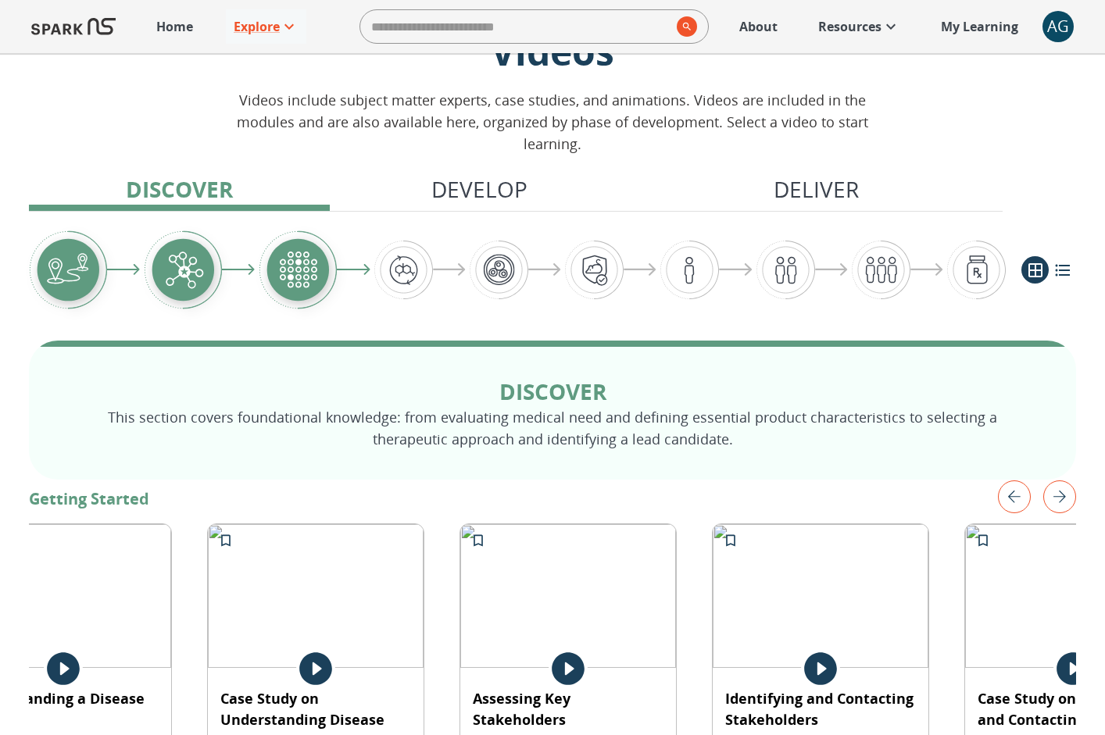
click at [1008, 480] on img "left" at bounding box center [1014, 496] width 33 height 33
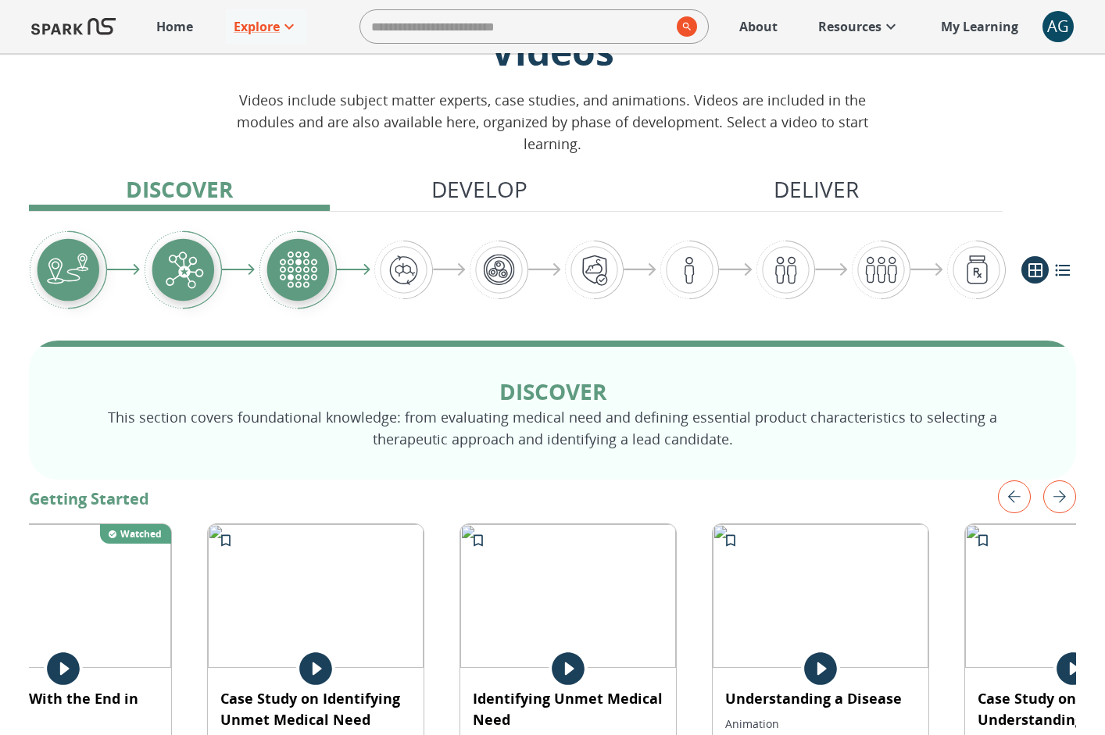
click at [1008, 480] on img "left" at bounding box center [1014, 496] width 33 height 33
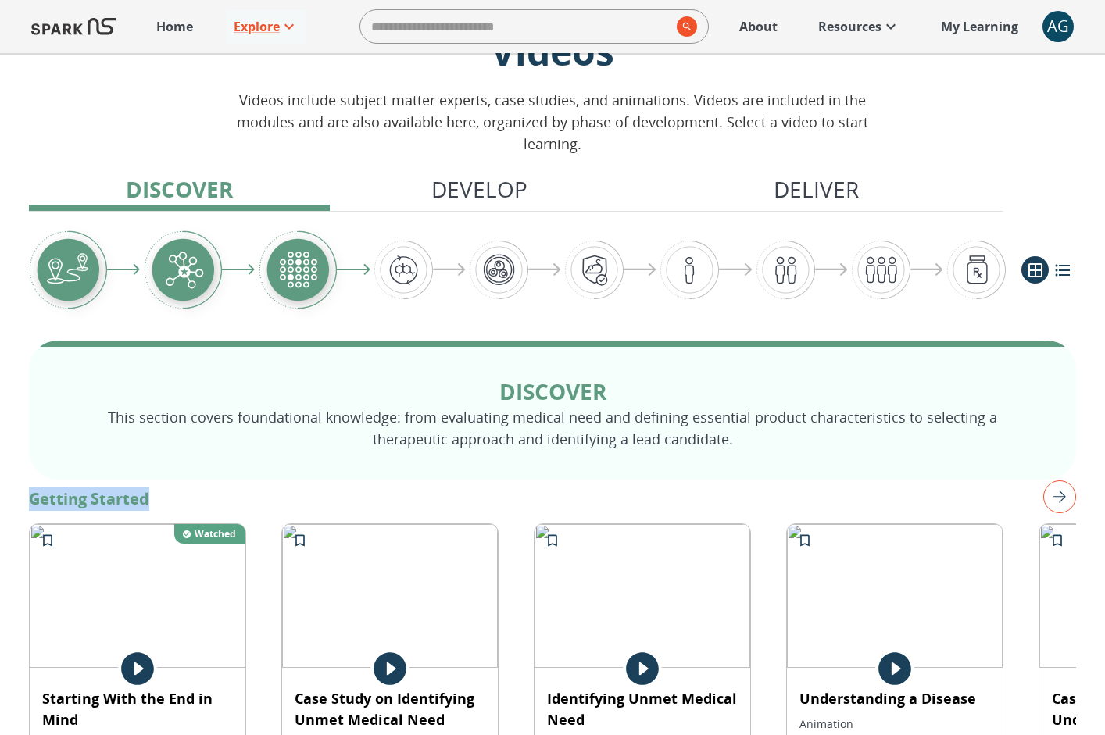
click at [1008, 488] on p "Getting Started" at bounding box center [552, 499] width 1047 height 23
click at [1027, 480] on img "right" at bounding box center [1059, 496] width 33 height 33
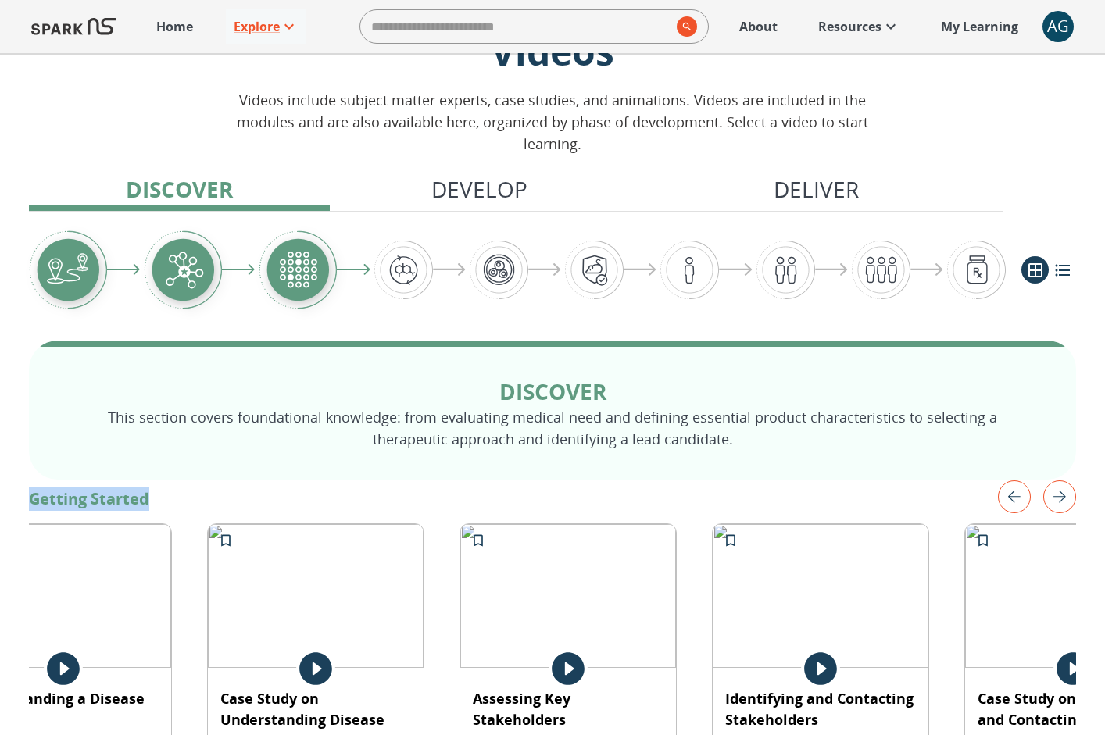
click at [1027, 480] on img "right" at bounding box center [1059, 496] width 33 height 33
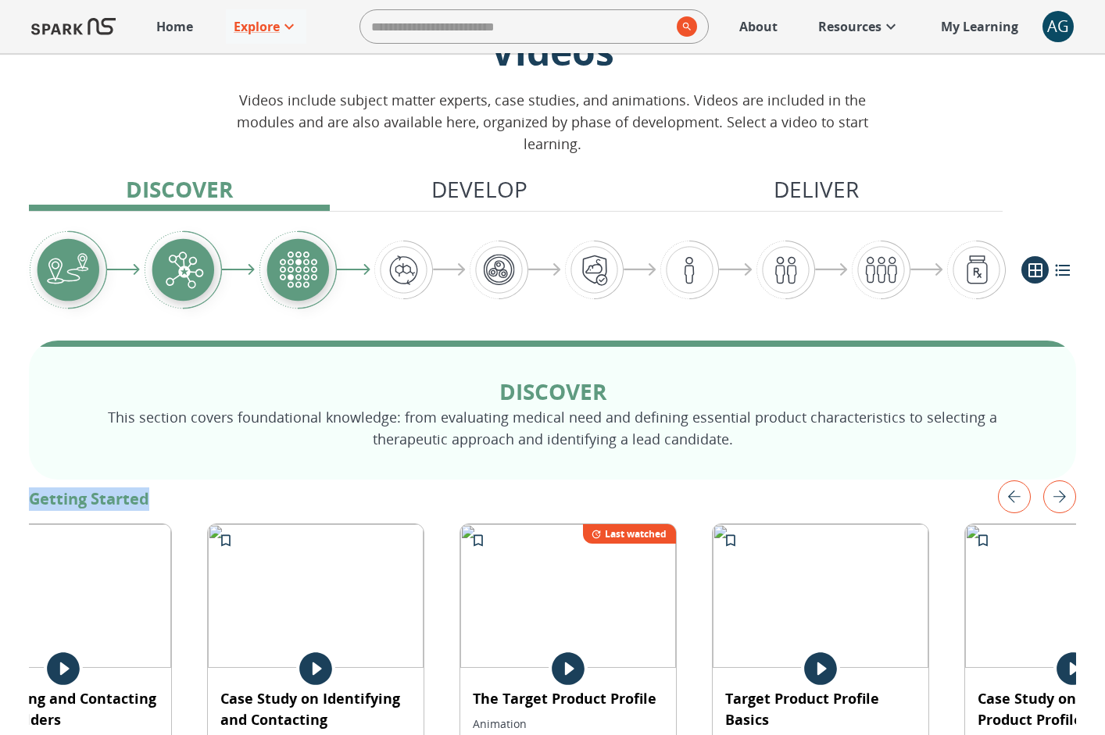
click at [1027, 480] on img "right" at bounding box center [1059, 496] width 33 height 33
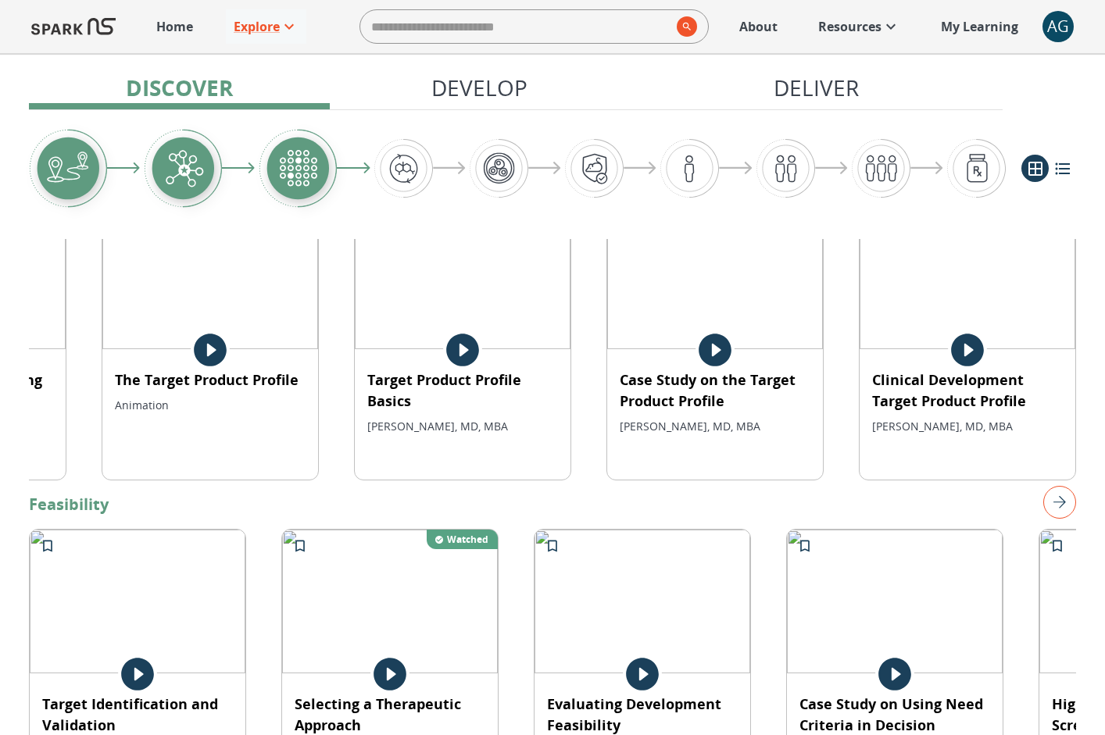
scroll to position [412, 0]
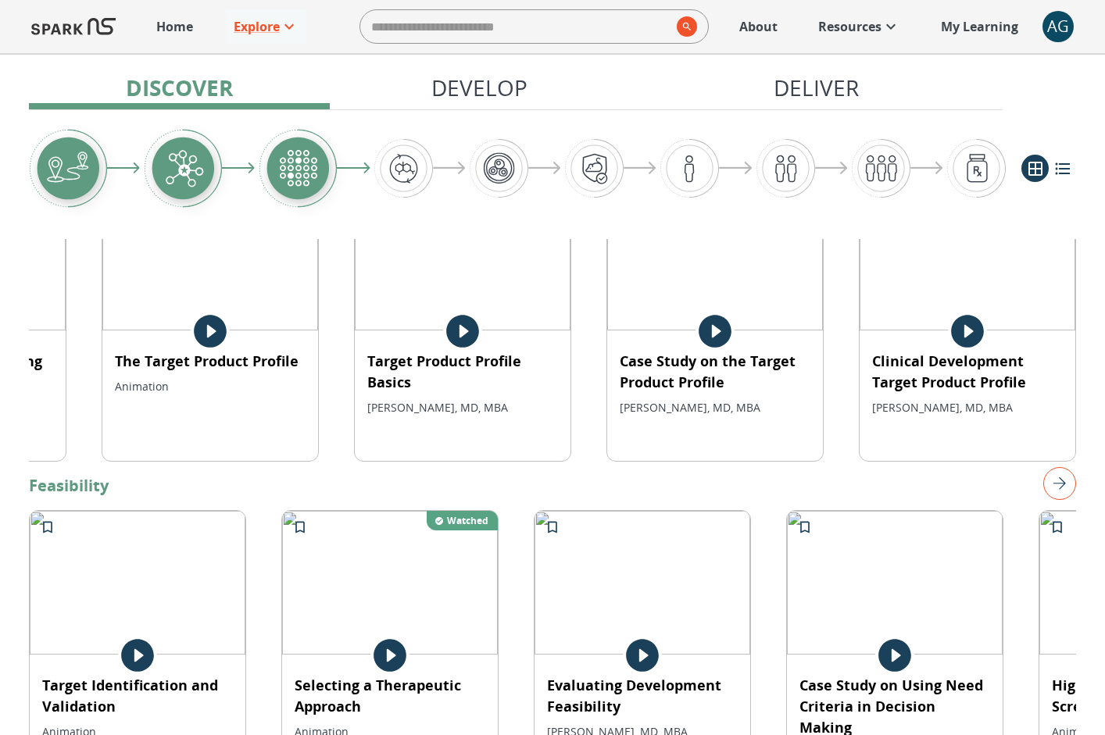
click at [1027, 467] on img "right" at bounding box center [1059, 483] width 33 height 33
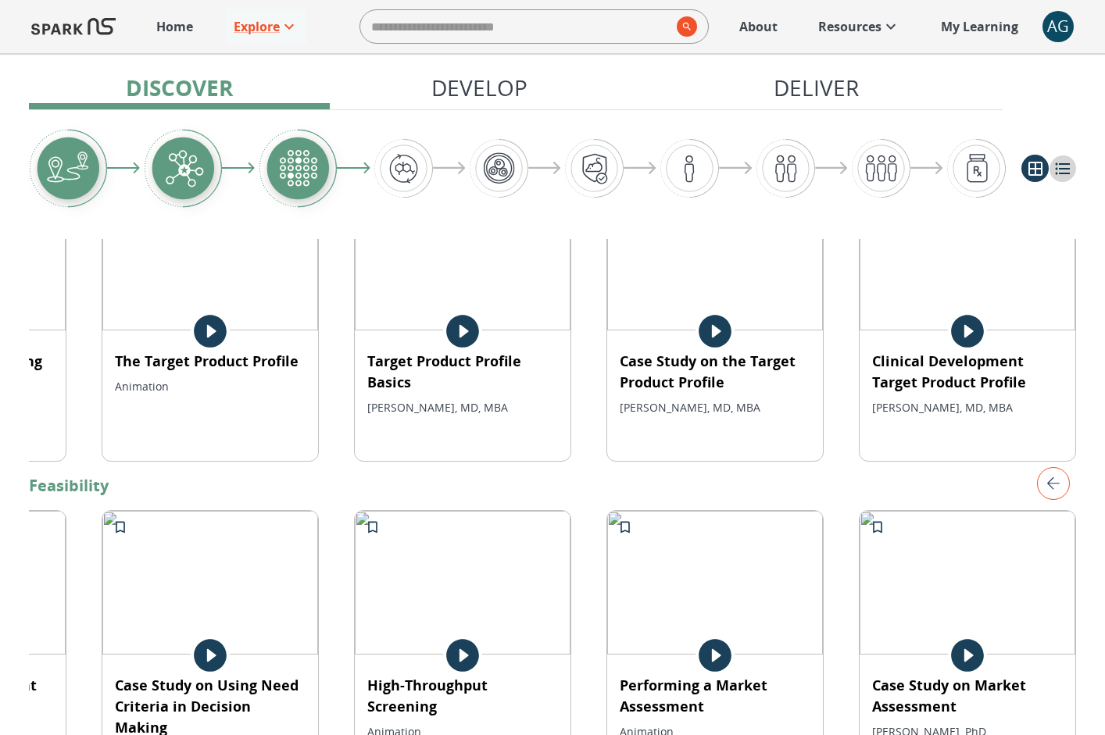
click at [1027, 180] on button "list view" at bounding box center [1061, 168] width 27 height 27
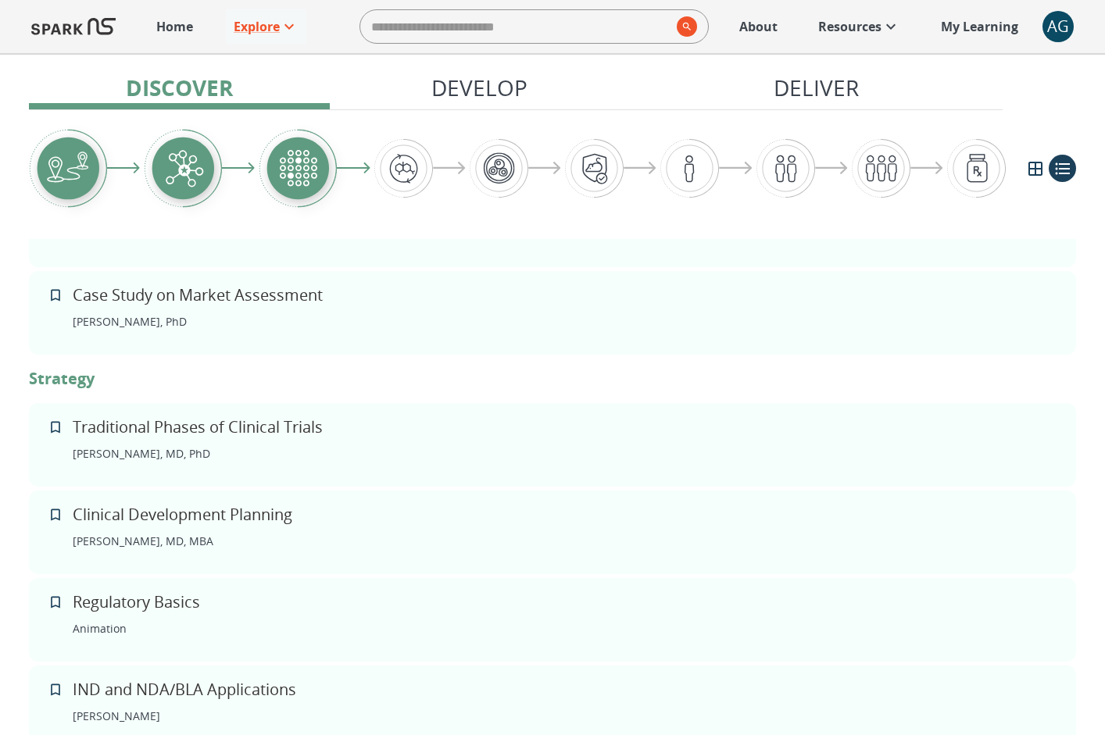
scroll to position [1191, 0]
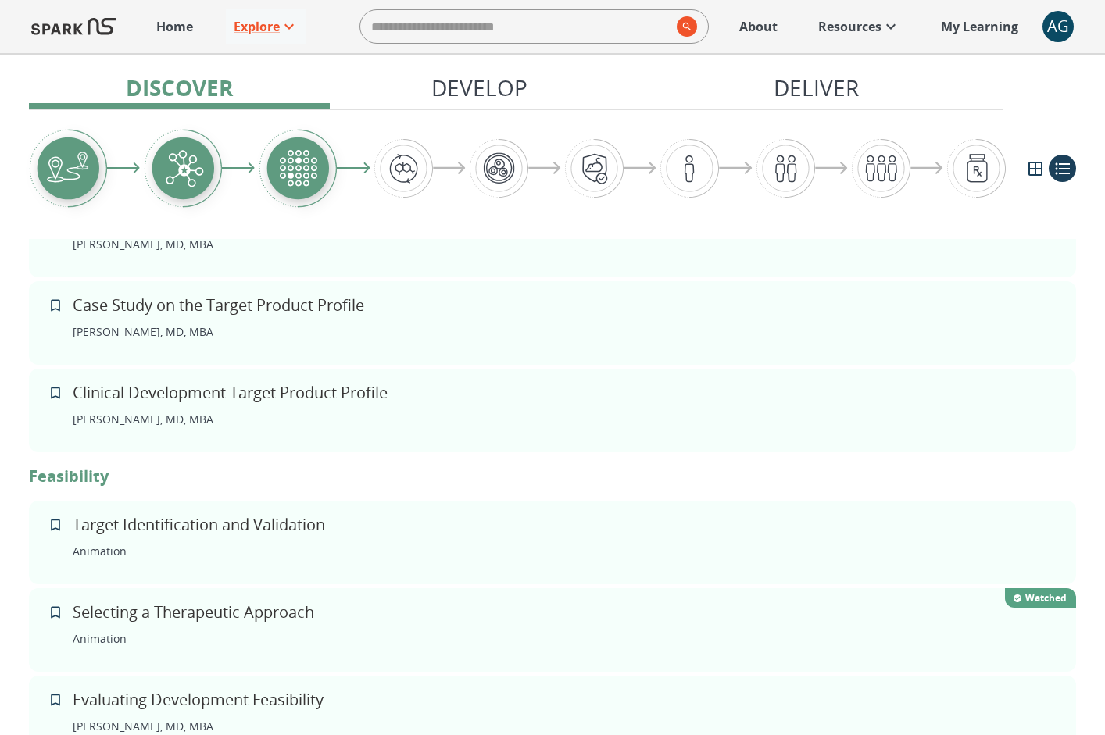
click at [80, 30] on img at bounding box center [73, 27] width 84 height 38
